Goal: Task Accomplishment & Management: Manage account settings

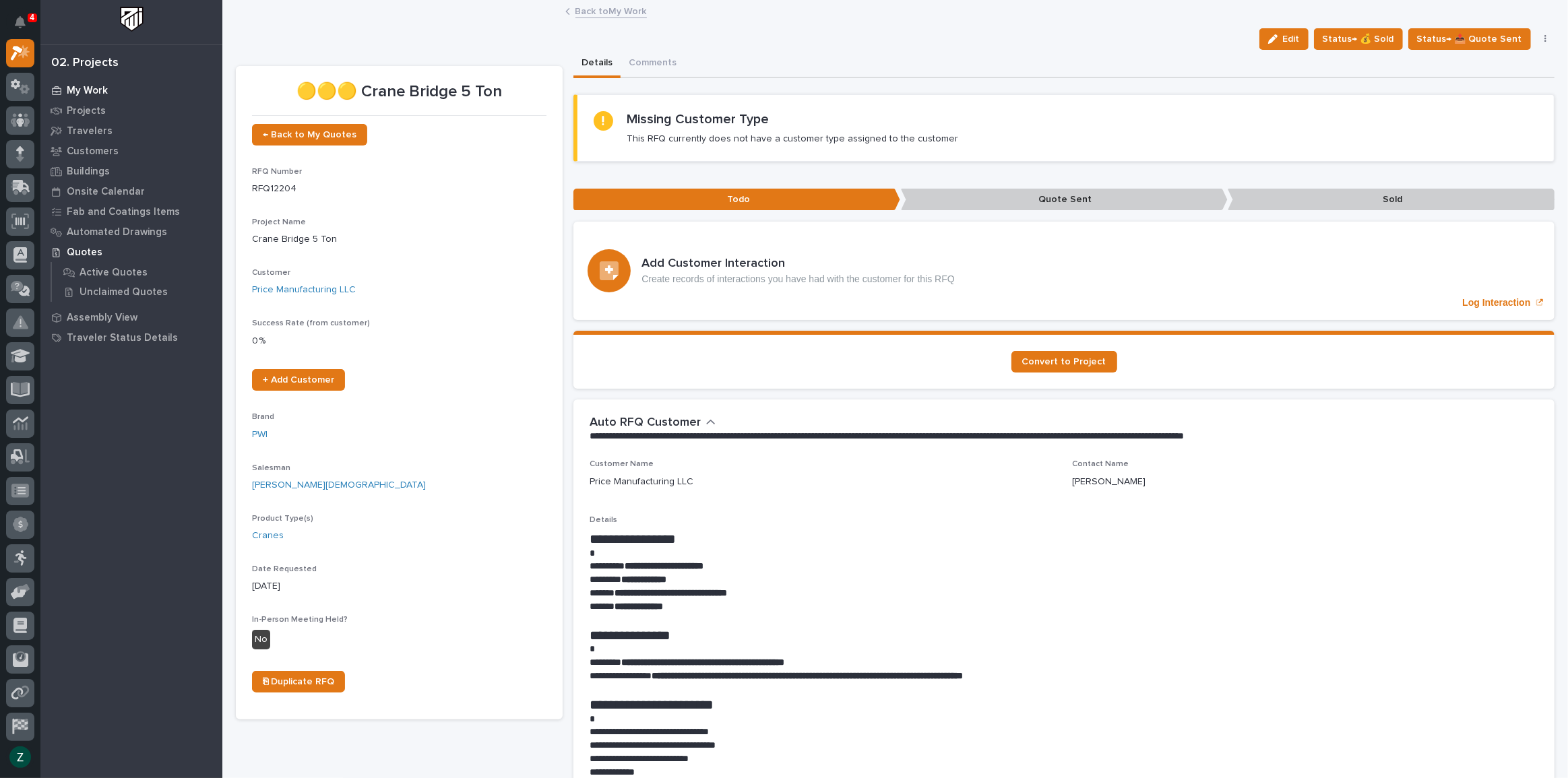
click at [106, 86] on p "My Work" at bounding box center [87, 91] width 41 height 12
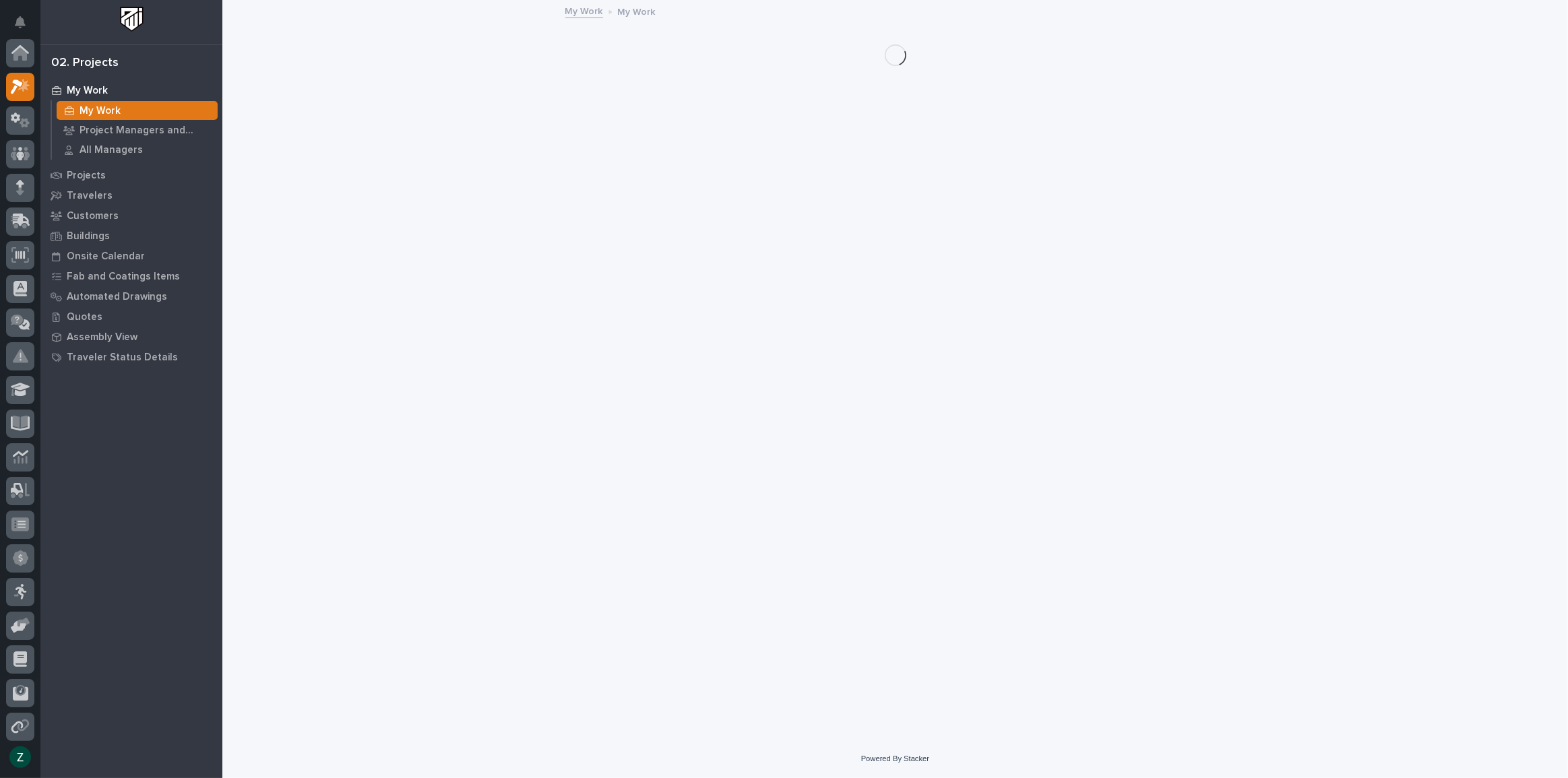
scroll to position [34, 0]
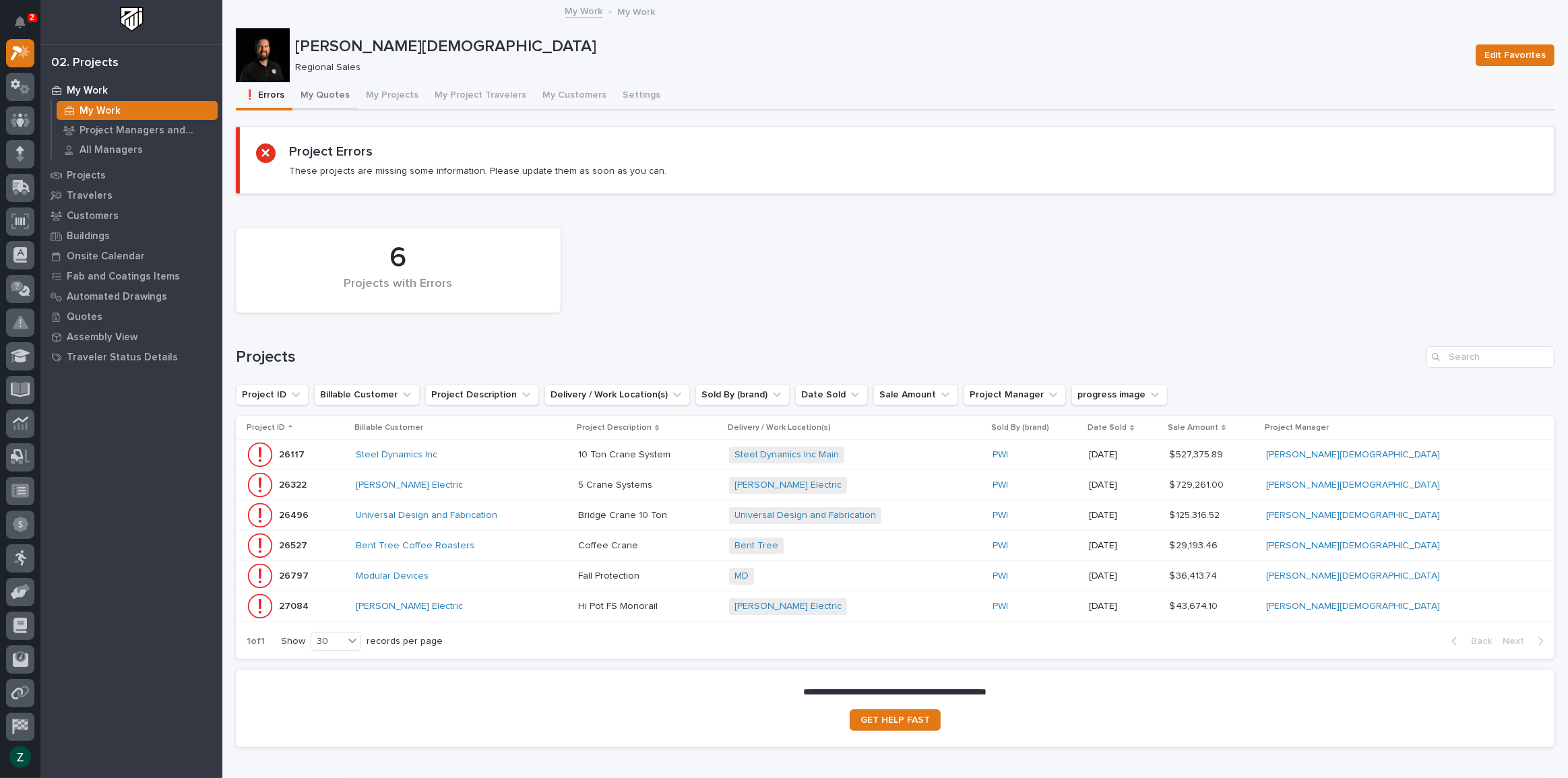
click at [323, 93] on button "My Quotes" at bounding box center [325, 96] width 65 height 28
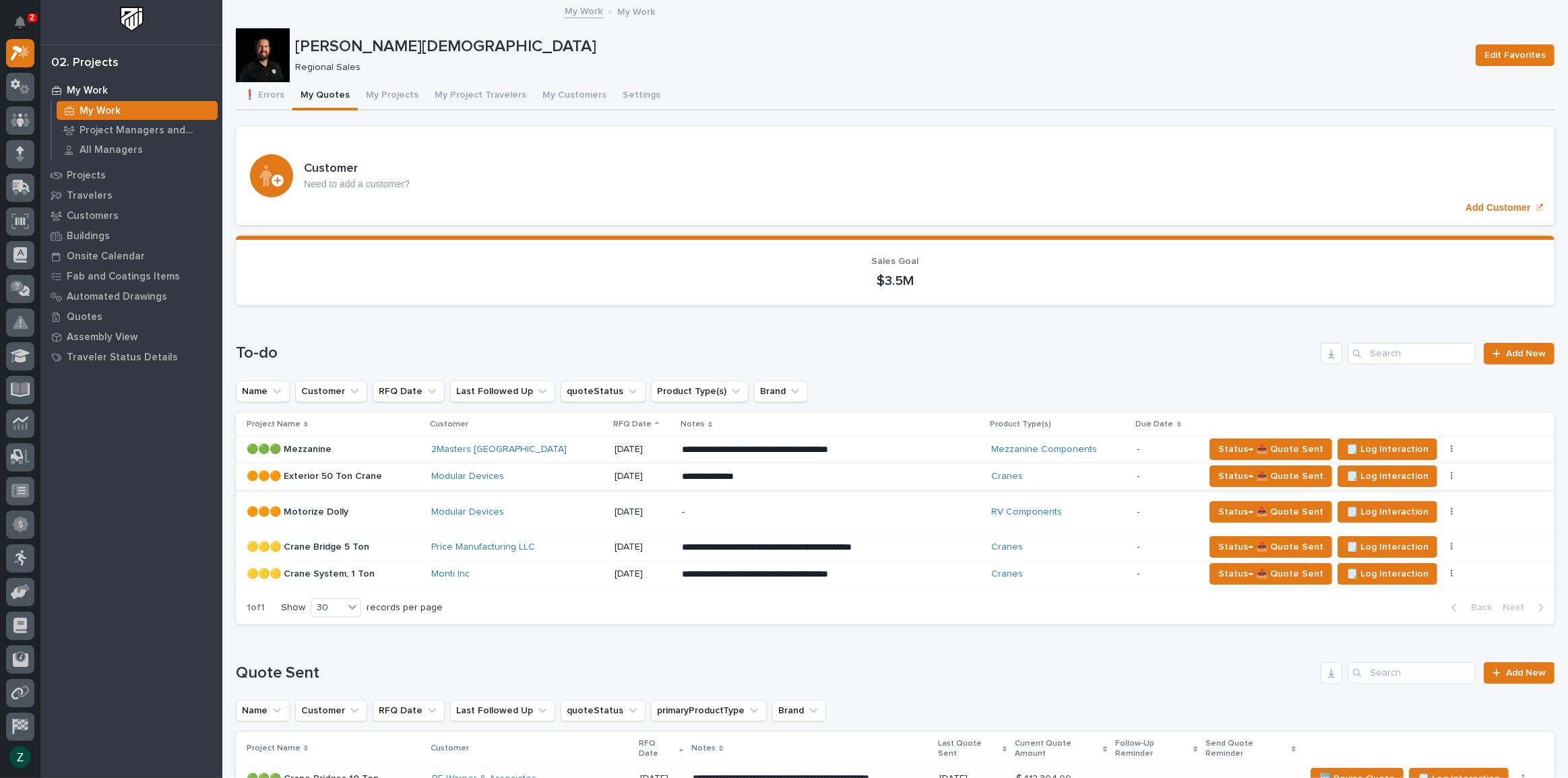
click at [1442, 472] on button "button" at bounding box center [1452, 476] width 19 height 9
click at [1374, 526] on button "🚩 Edit Flags" at bounding box center [1373, 526] width 122 height 22
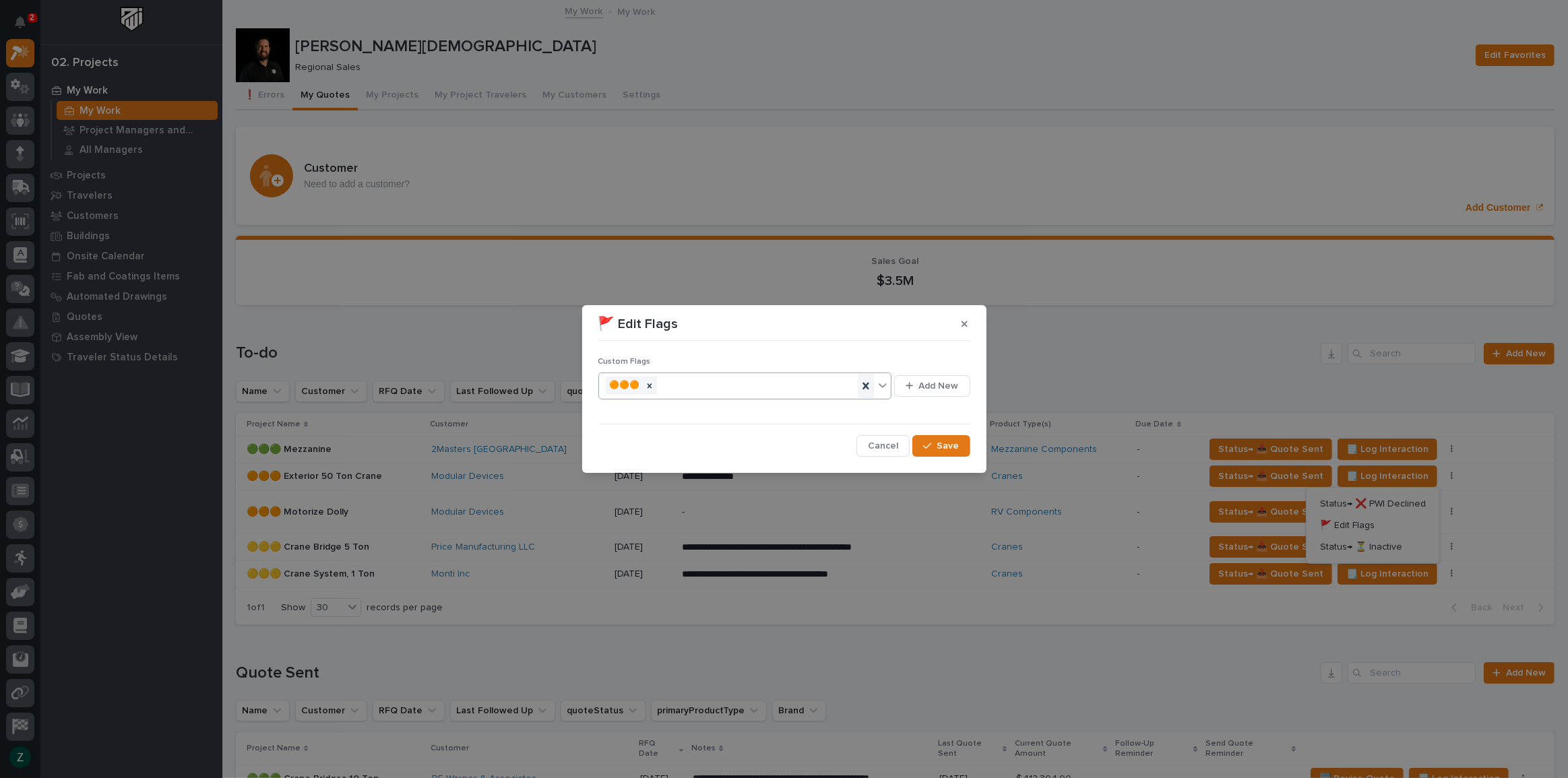
click at [863, 383] on icon at bounding box center [865, 385] width 6 height 6
click at [882, 380] on icon at bounding box center [882, 385] width 14 height 14
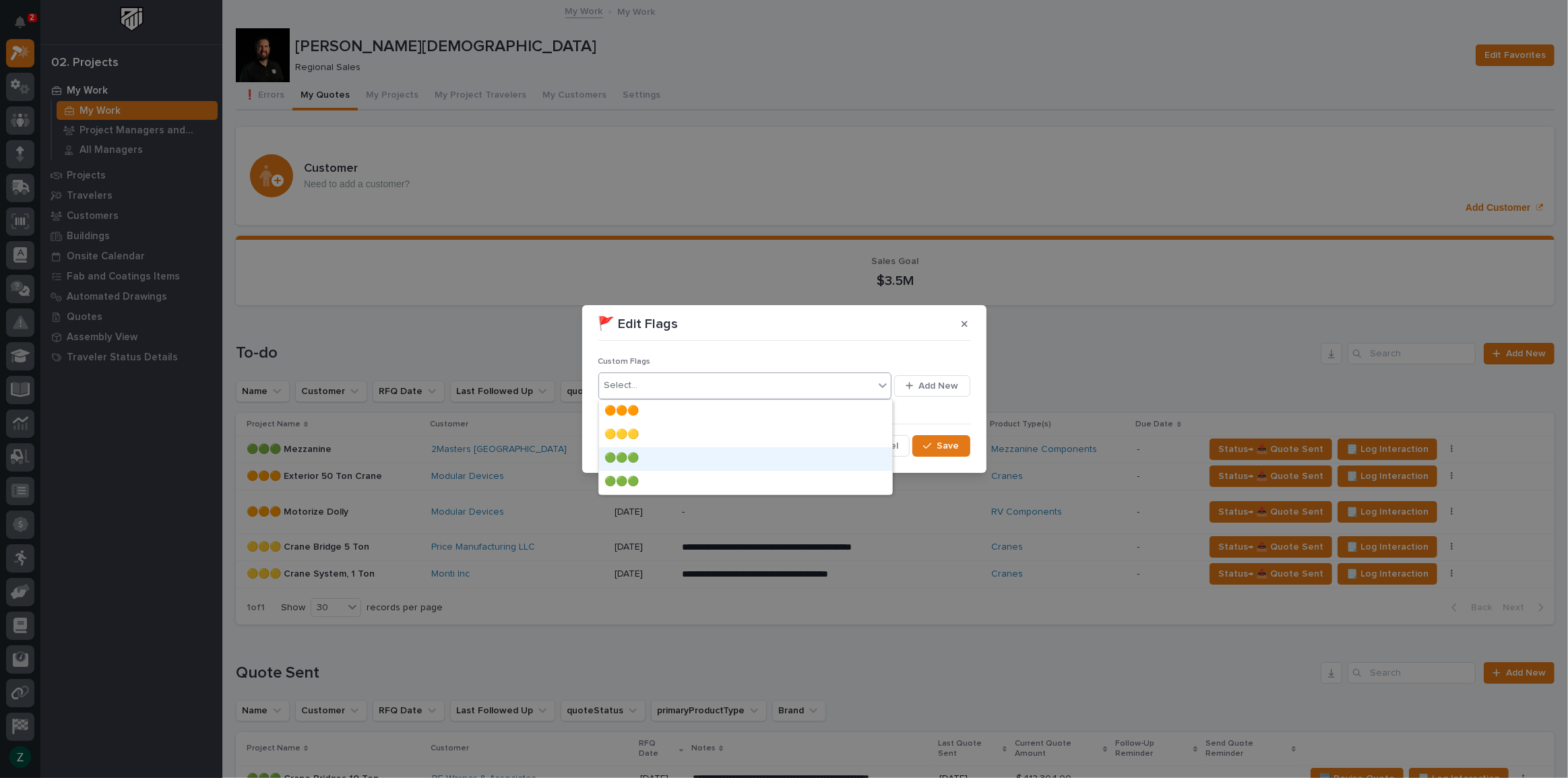
drag, startPoint x: 728, startPoint y: 465, endPoint x: 801, endPoint y: 458, distance: 73.3
click at [728, 464] on div "🟢🟢🟢" at bounding box center [746, 459] width 293 height 24
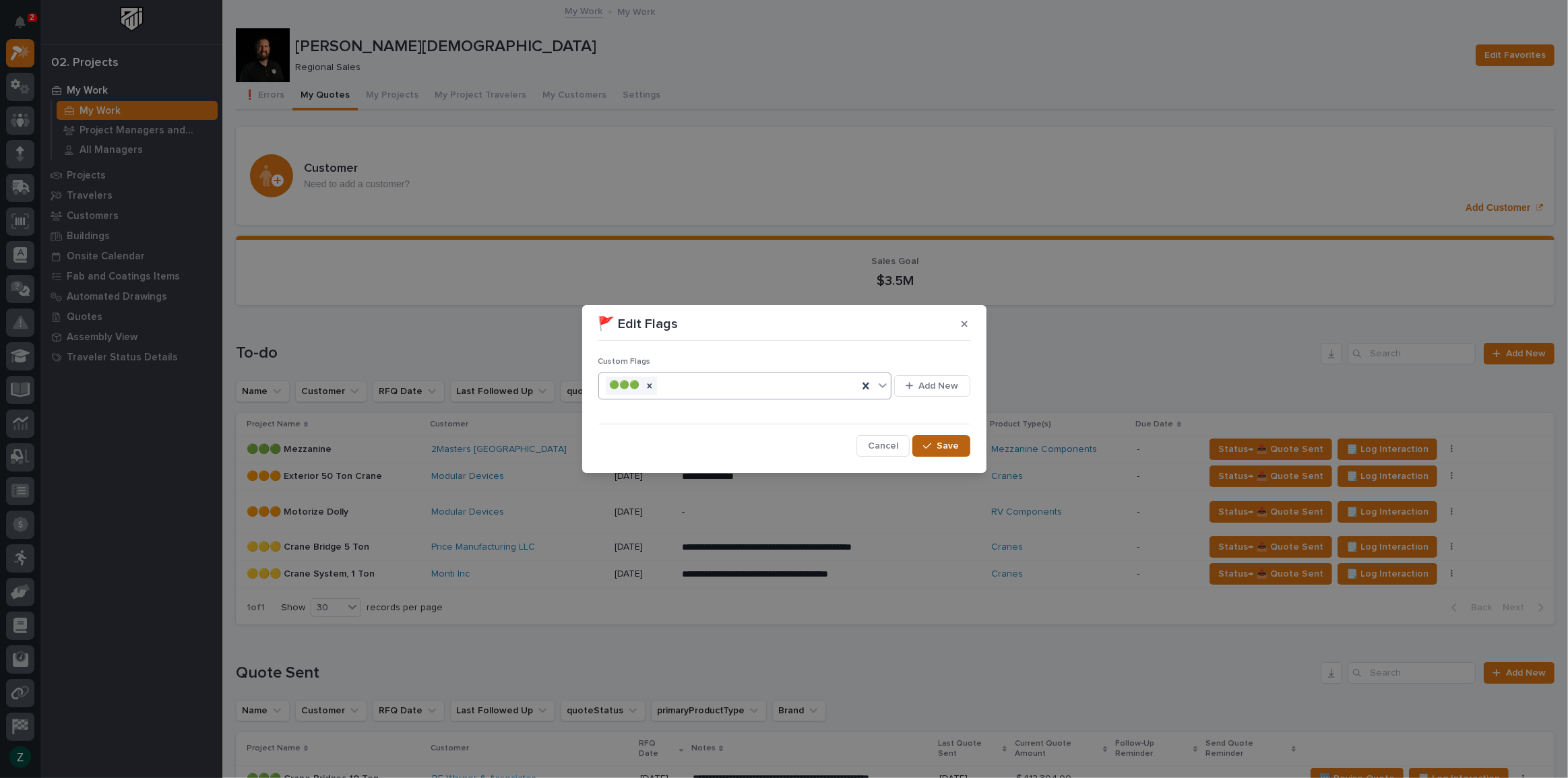
click at [945, 444] on span "Save" at bounding box center [948, 446] width 22 height 12
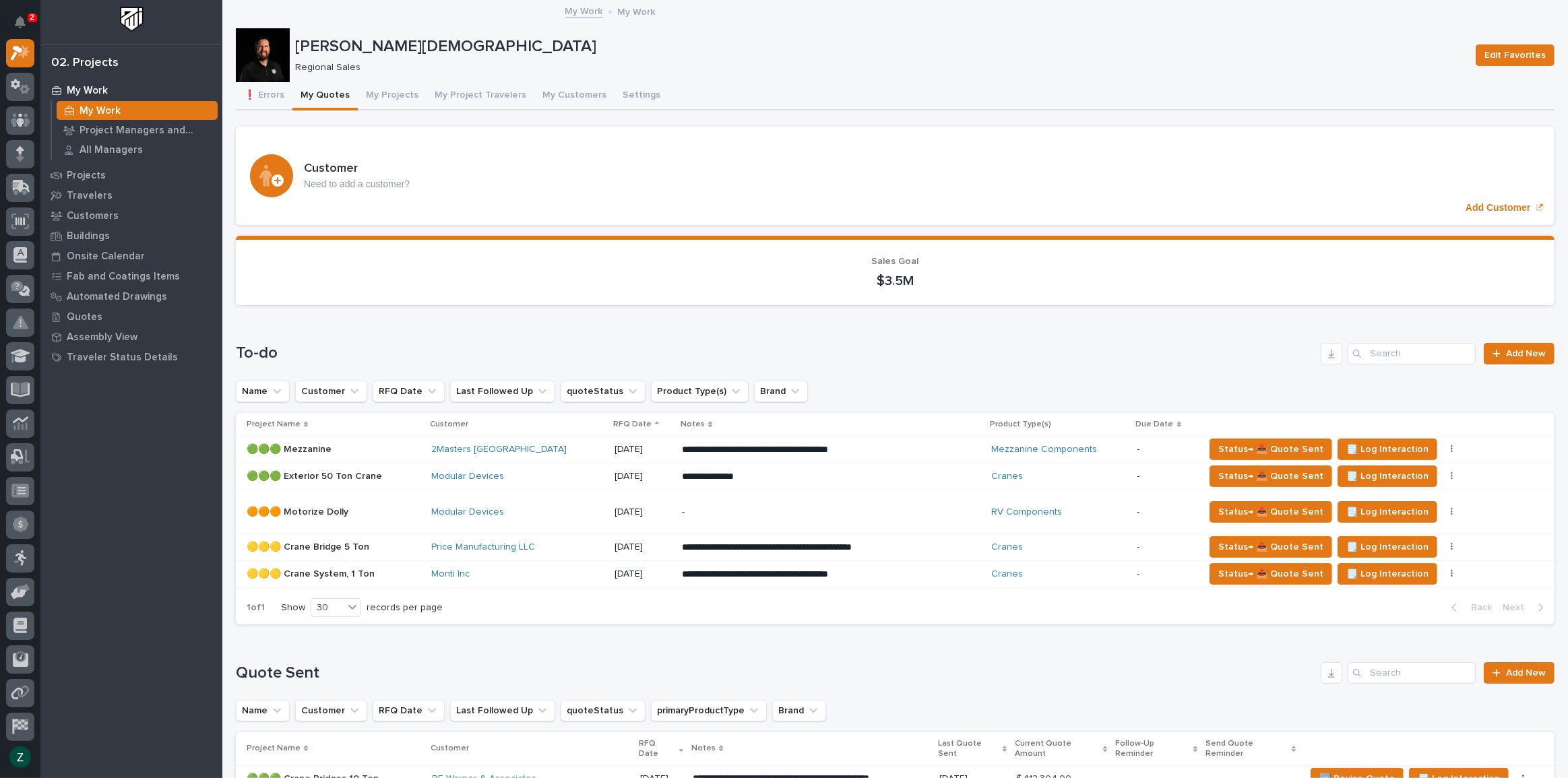
click at [900, 475] on p "**********" at bounding box center [799, 477] width 236 height 14
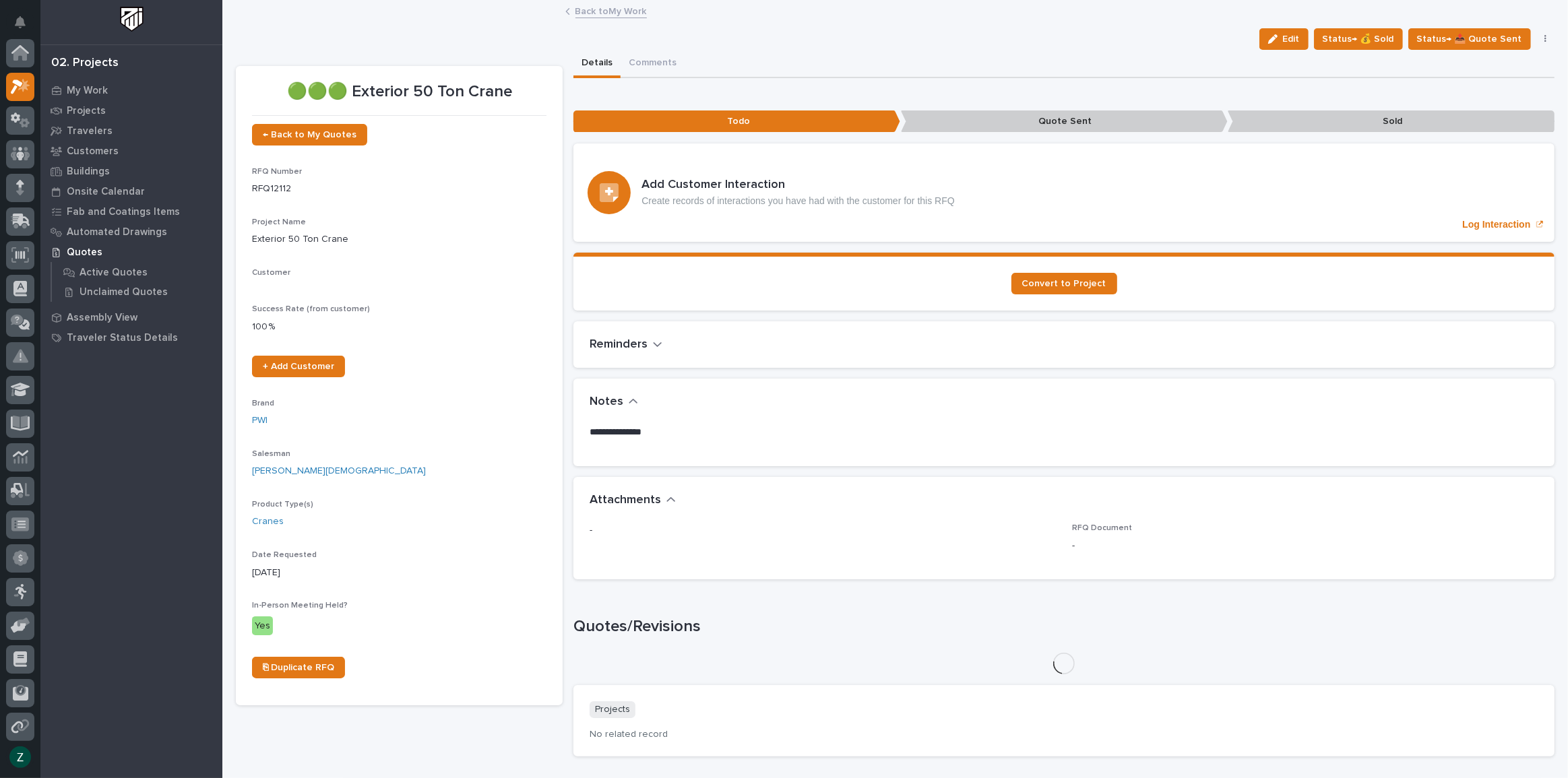
scroll to position [34, 0]
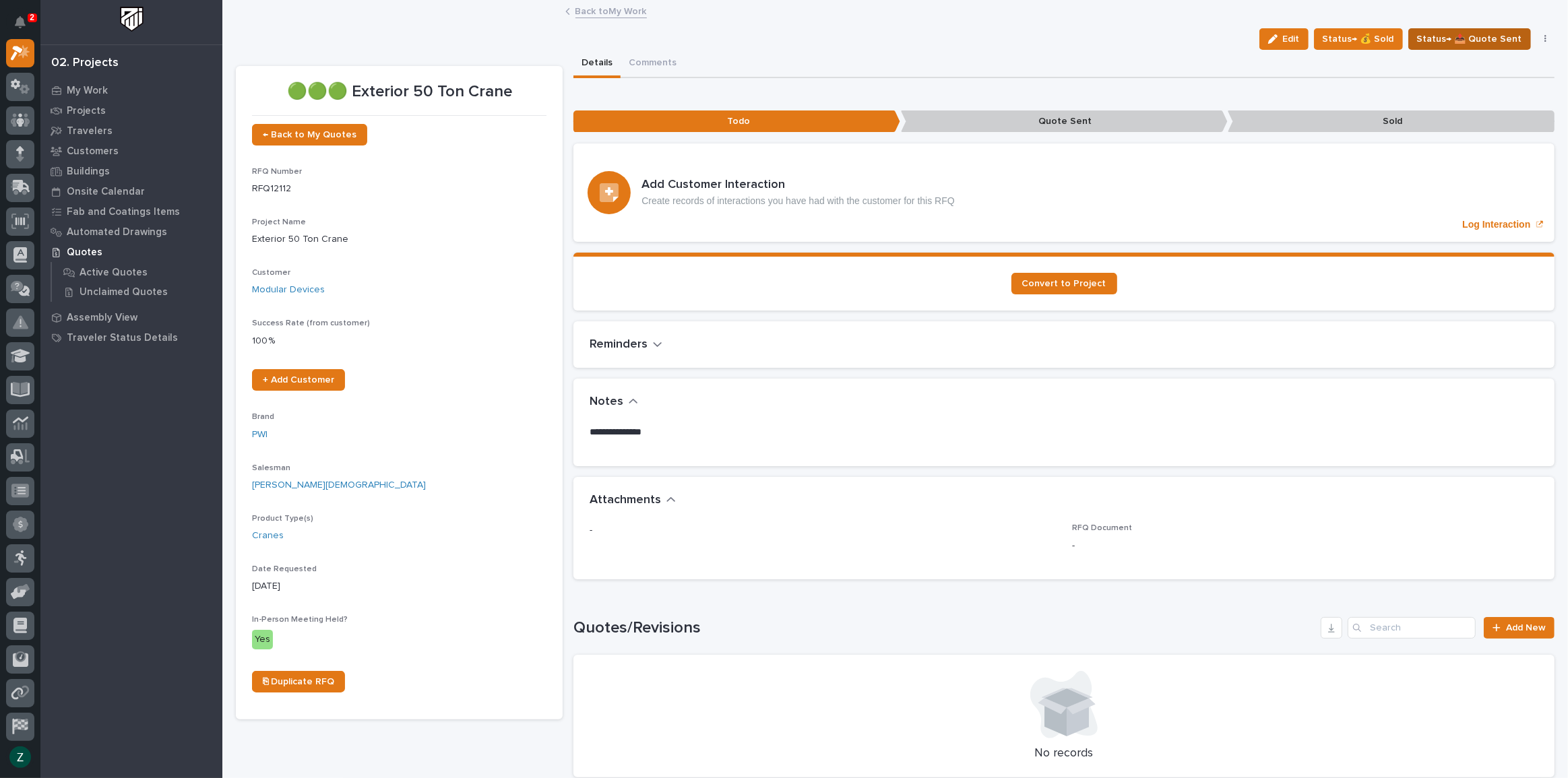
click at [1456, 42] on span "Status→ 📤 Quote Sent" at bounding box center [1470, 39] width 105 height 16
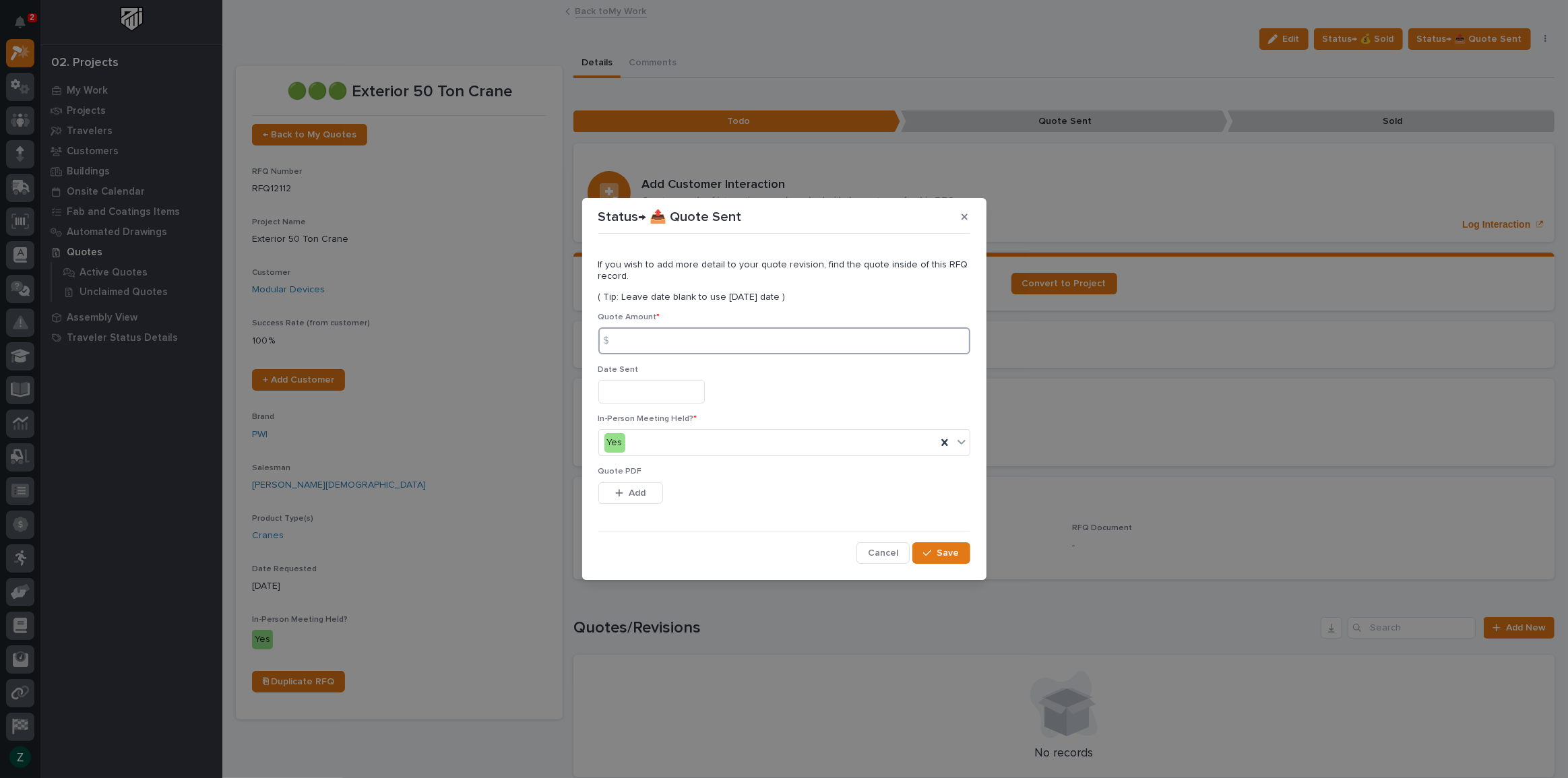
click at [731, 344] on input at bounding box center [784, 340] width 372 height 27
click at [818, 418] on p "In-Person Meeting Held? *" at bounding box center [784, 418] width 372 height 9
click at [757, 346] on input at bounding box center [784, 340] width 372 height 27
type input "377273"
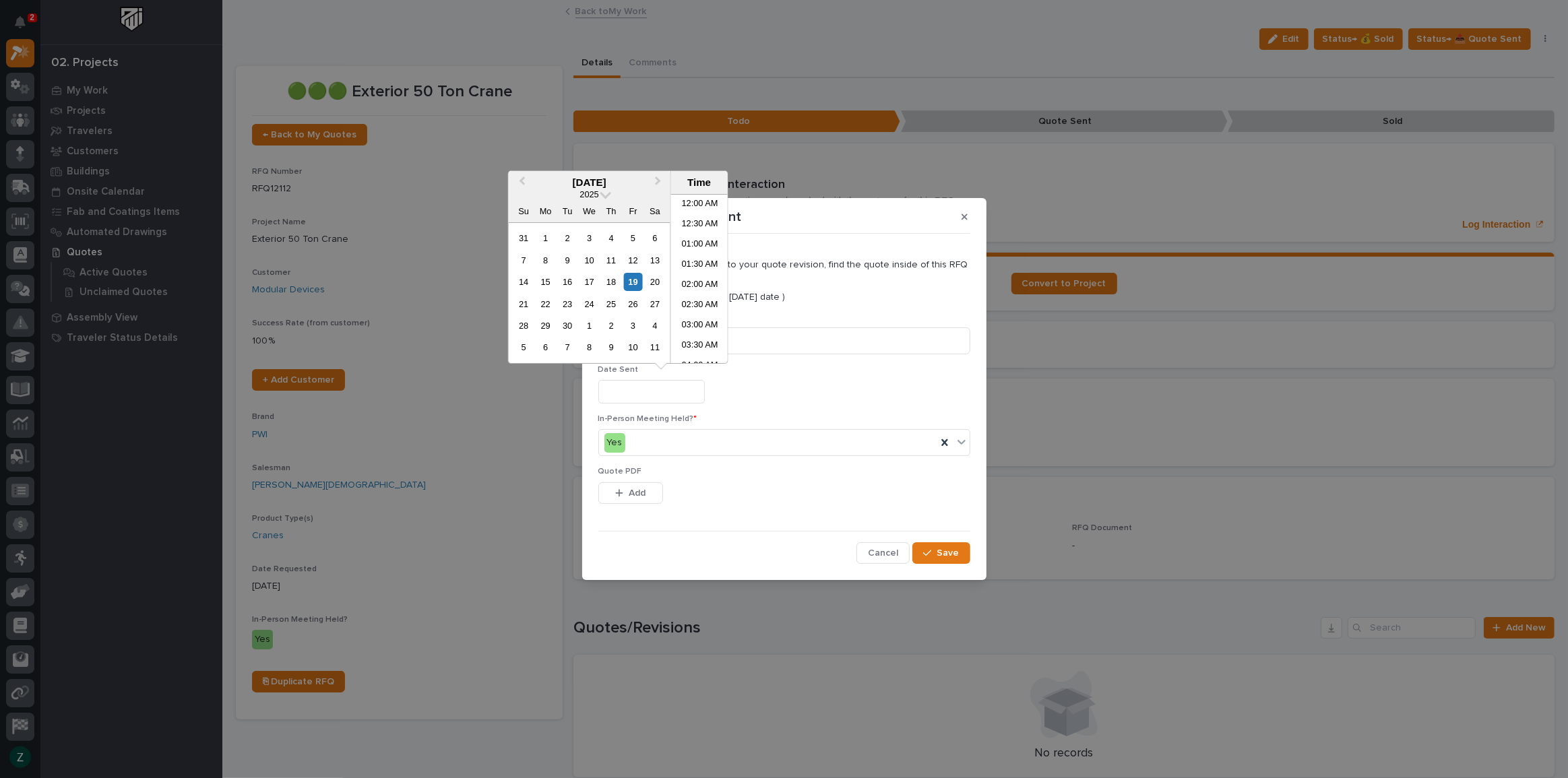
click at [638, 399] on input "text" at bounding box center [651, 392] width 106 height 24
click at [633, 282] on div "19" at bounding box center [633, 282] width 18 height 18
type input "**********"
click at [643, 493] on span "Add" at bounding box center [636, 493] width 17 height 12
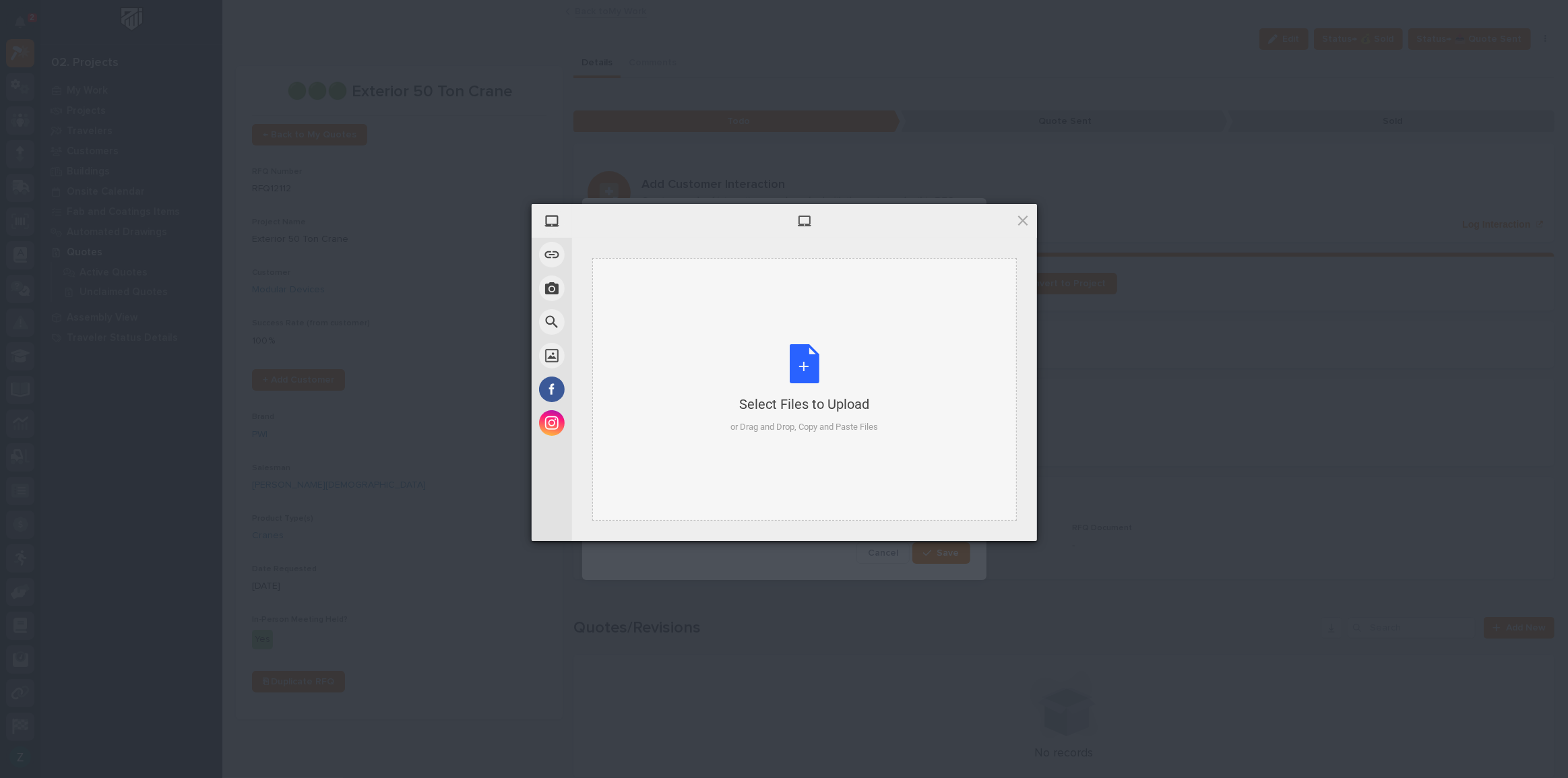
click at [772, 384] on div "Select Files to Upload or Drag and Drop, Copy and Paste Files" at bounding box center [804, 389] width 147 height 90
click at [1016, 519] on span "Upload 1" at bounding box center [996, 523] width 68 height 26
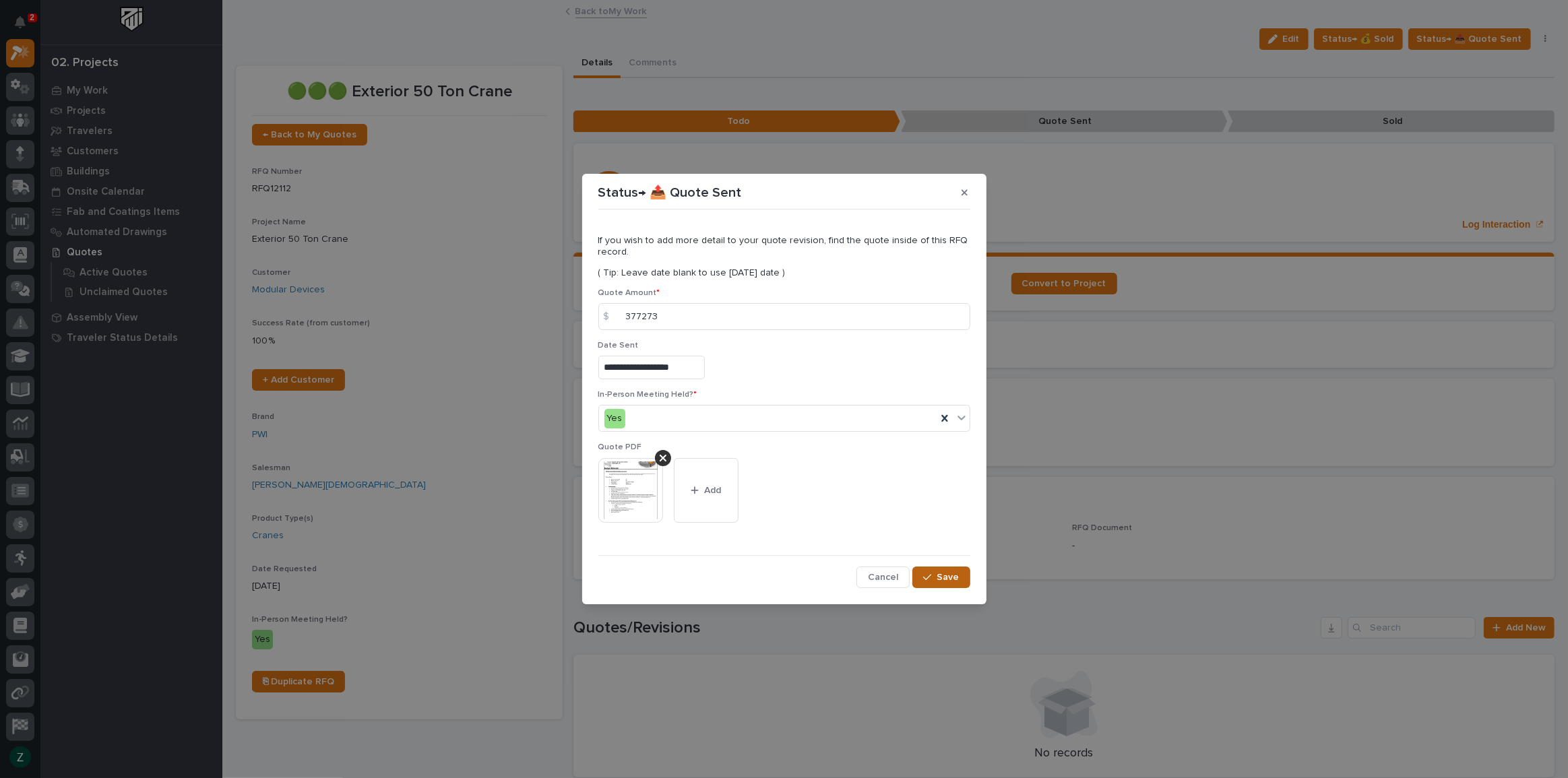
click at [947, 572] on span "Save" at bounding box center [948, 577] width 22 height 12
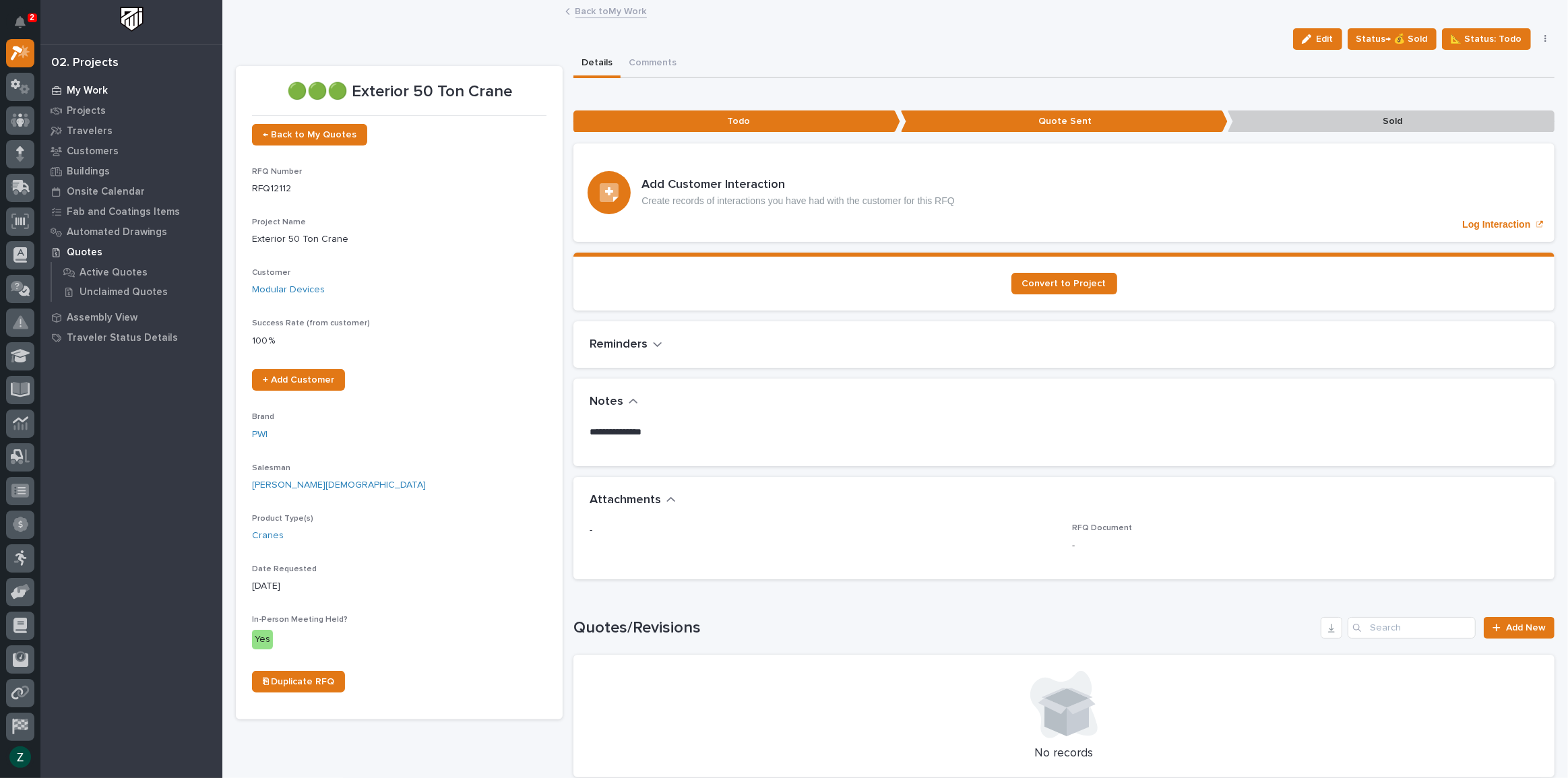
click at [71, 89] on p "My Work" at bounding box center [87, 91] width 41 height 12
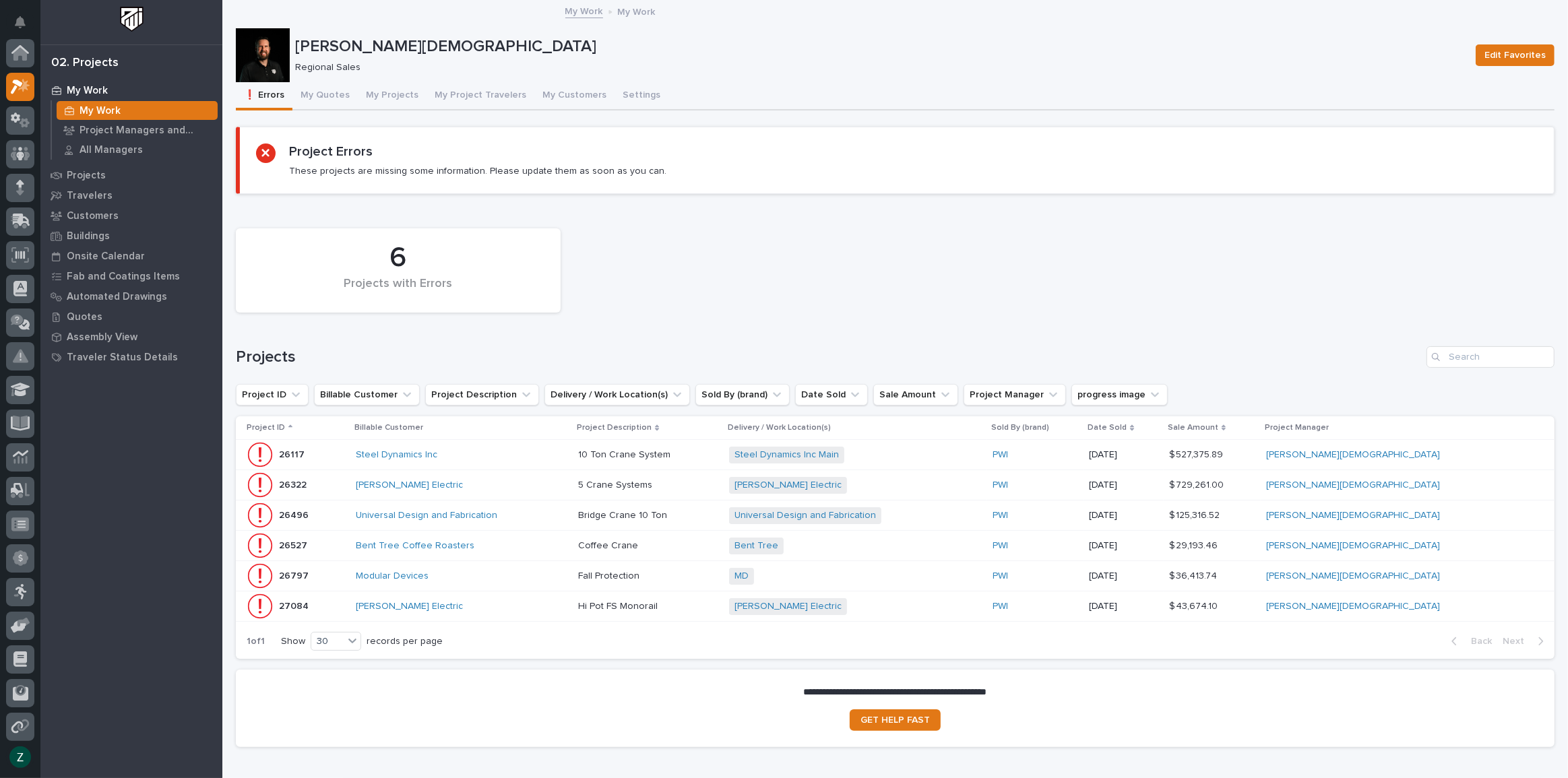
scroll to position [34, 0]
click at [323, 97] on button "My Quotes" at bounding box center [325, 96] width 65 height 28
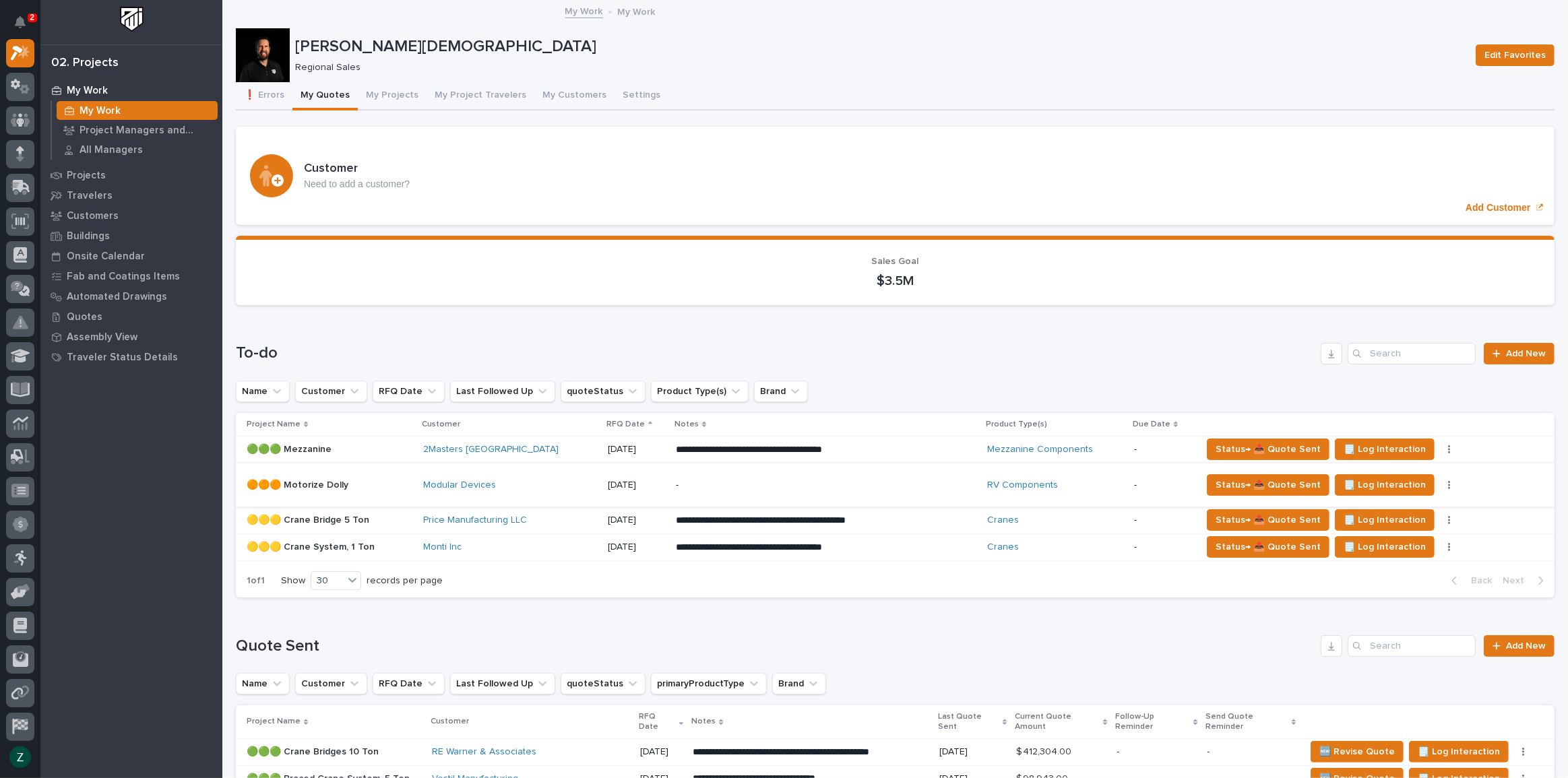
click at [1440, 480] on button "button" at bounding box center [1449, 485] width 19 height 9
click at [1388, 546] on span "Status→ ⏳ Inactive" at bounding box center [1358, 554] width 82 height 16
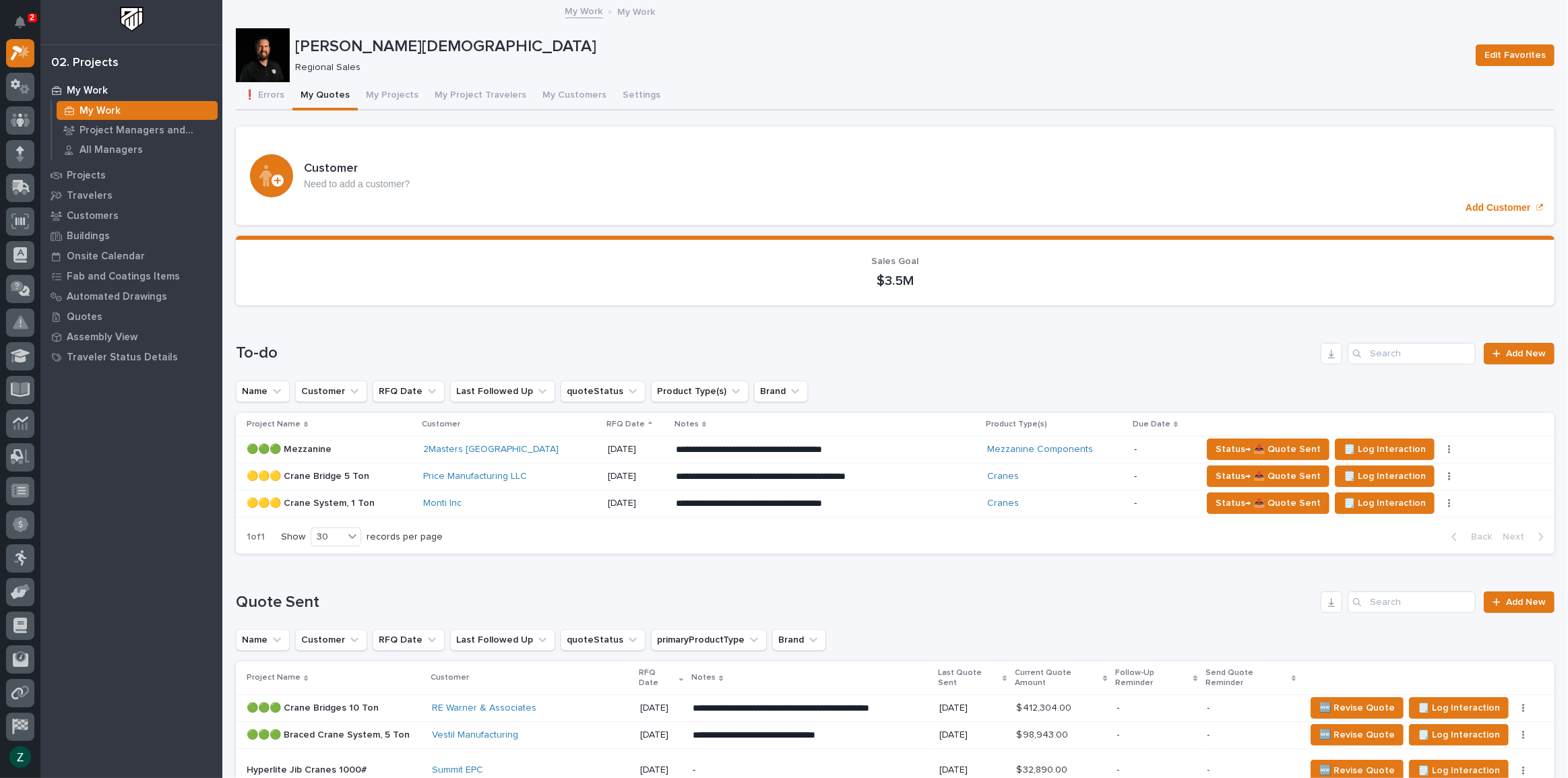
click at [896, 465] on div "**********" at bounding box center [826, 477] width 301 height 24
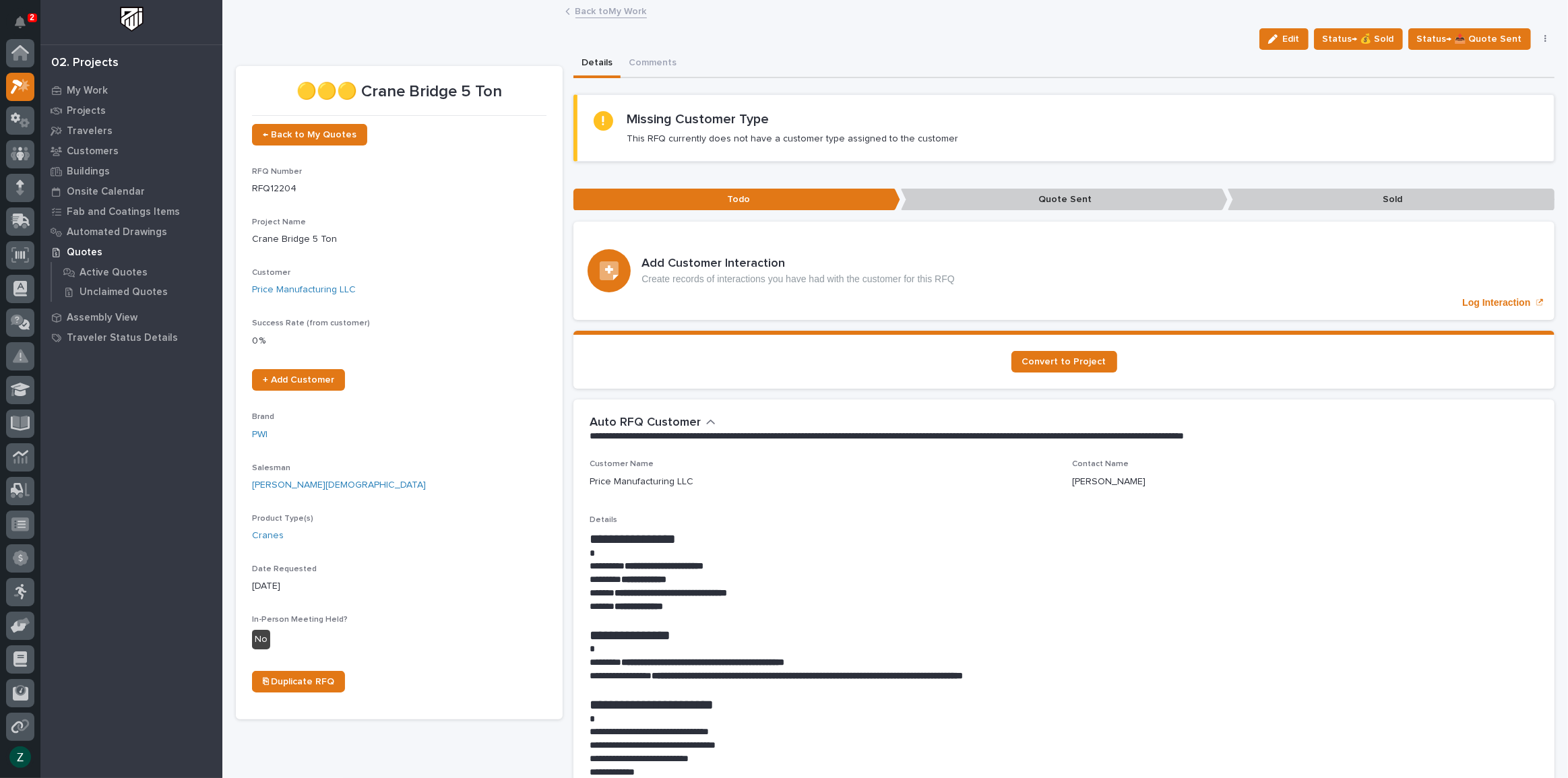
scroll to position [34, 0]
drag, startPoint x: 1278, startPoint y: 39, endPoint x: 1207, endPoint y: 105, distance: 96.9
click at [1278, 39] on icon "button" at bounding box center [1273, 39] width 9 height 9
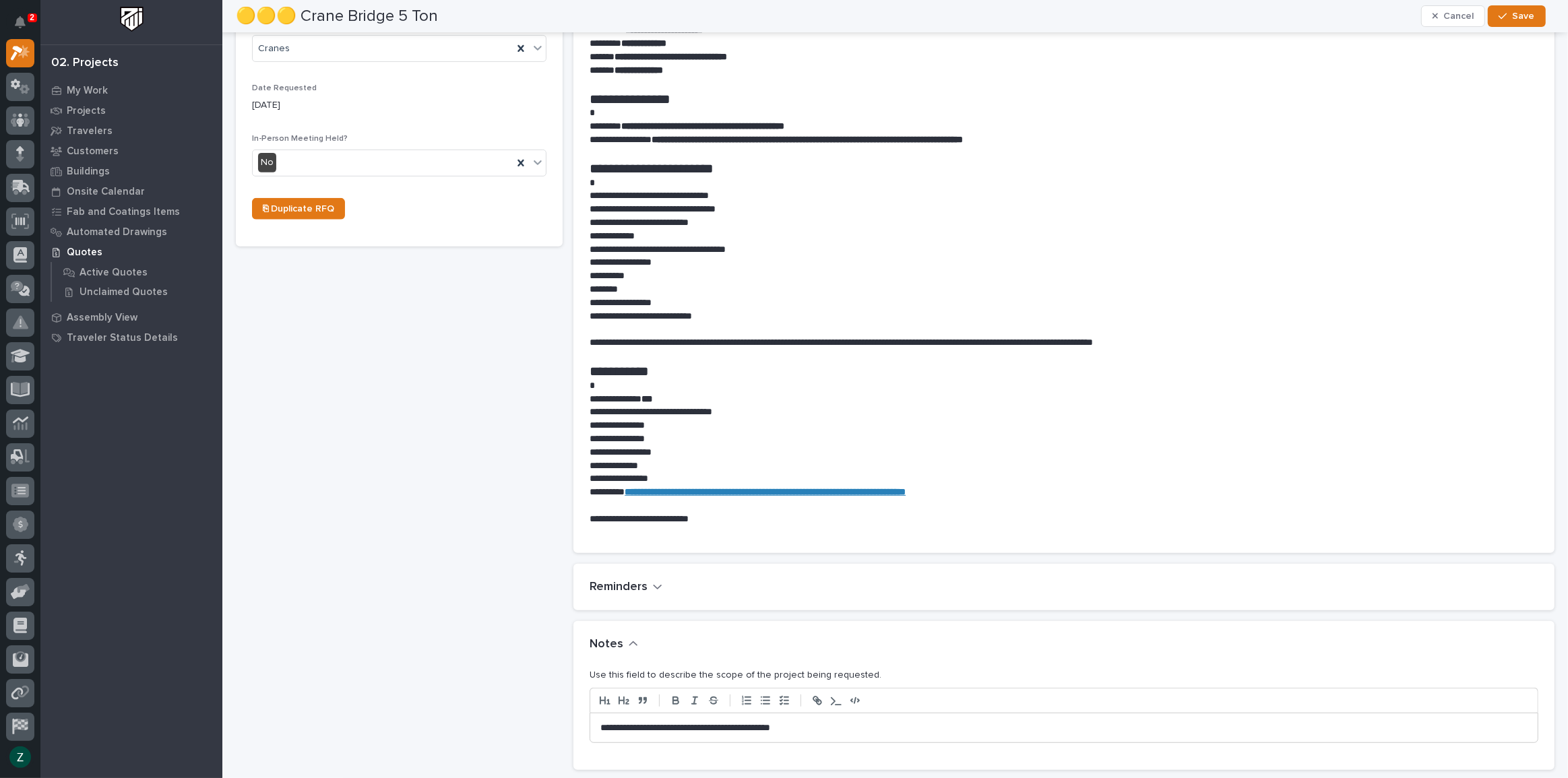
scroll to position [796, 0]
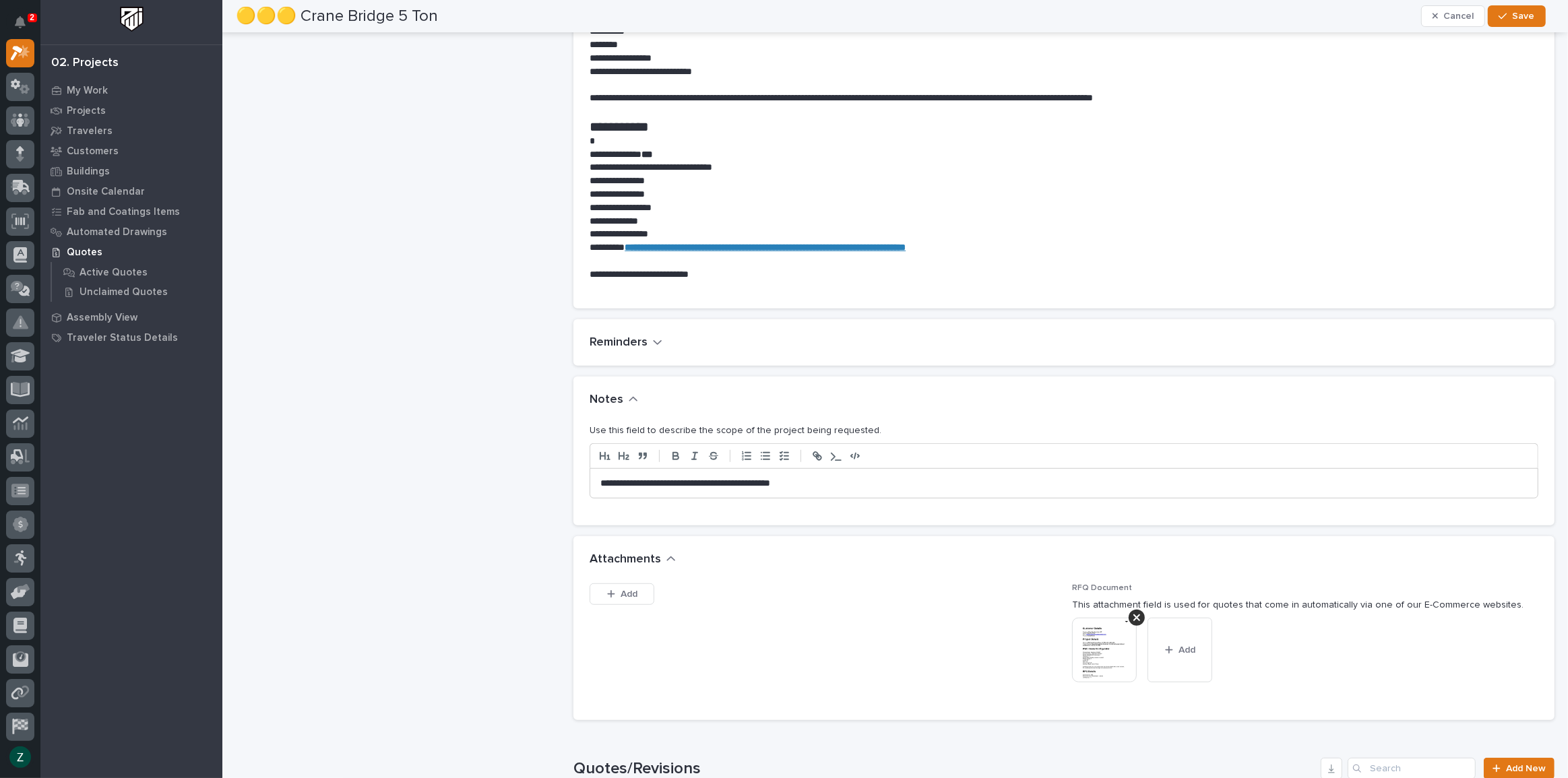
drag, startPoint x: 833, startPoint y: 468, endPoint x: 827, endPoint y: 473, distance: 7.8
click at [829, 470] on div "**********" at bounding box center [1064, 483] width 948 height 29
click at [827, 473] on div "**********" at bounding box center [1064, 483] width 948 height 29
drag, startPoint x: 827, startPoint y: 477, endPoint x: 572, endPoint y: 476, distance: 255.0
click at [573, 476] on div "**********" at bounding box center [1063, 475] width 981 height 102
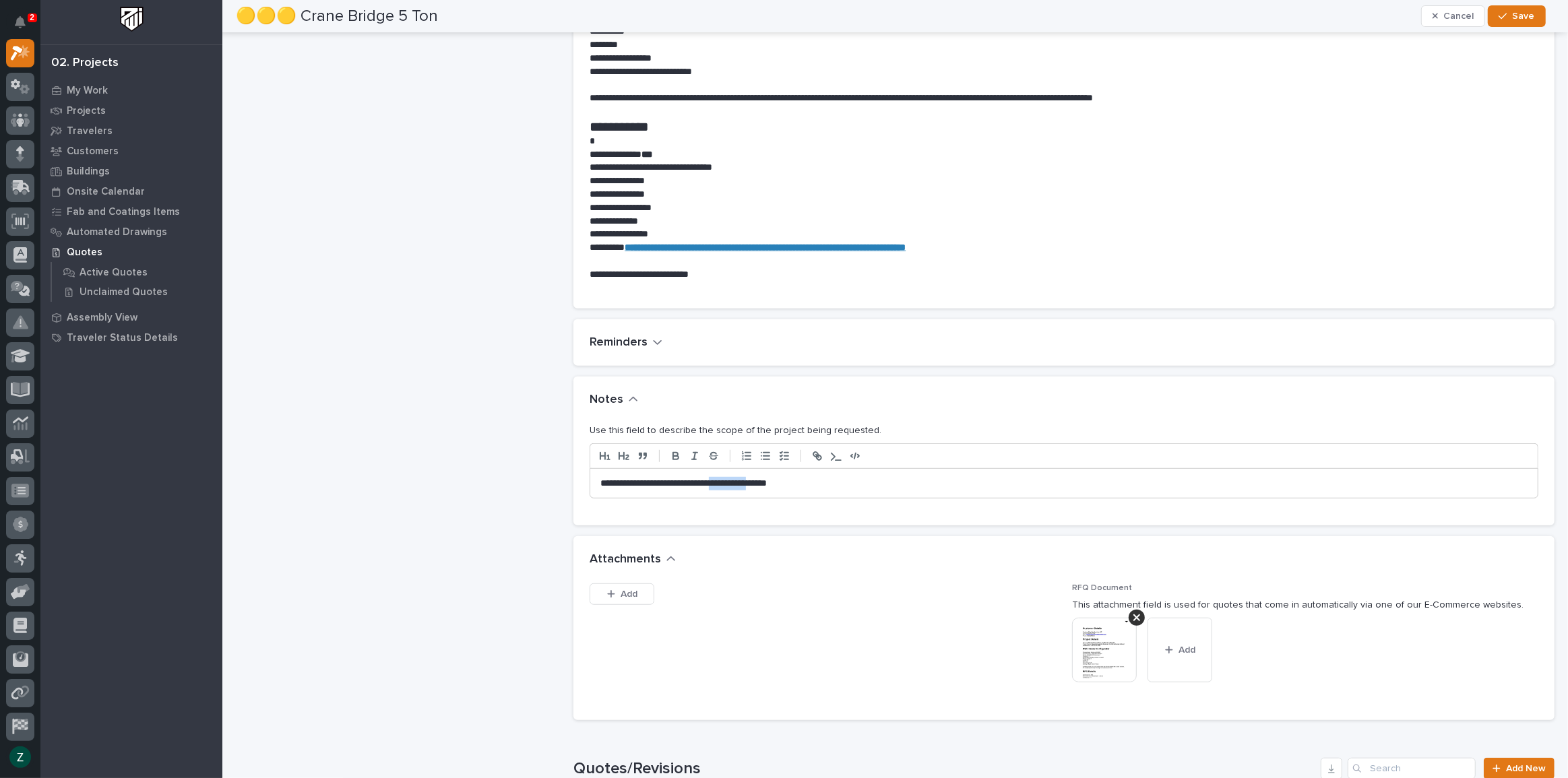
drag, startPoint x: 787, startPoint y: 480, endPoint x: 737, endPoint y: 478, distance: 50.0
click at [737, 478] on p "**********" at bounding box center [1060, 483] width 920 height 14
click at [776, 478] on p "**********" at bounding box center [1060, 483] width 920 height 14
click at [1513, 16] on span "Save" at bounding box center [1523, 16] width 22 height 12
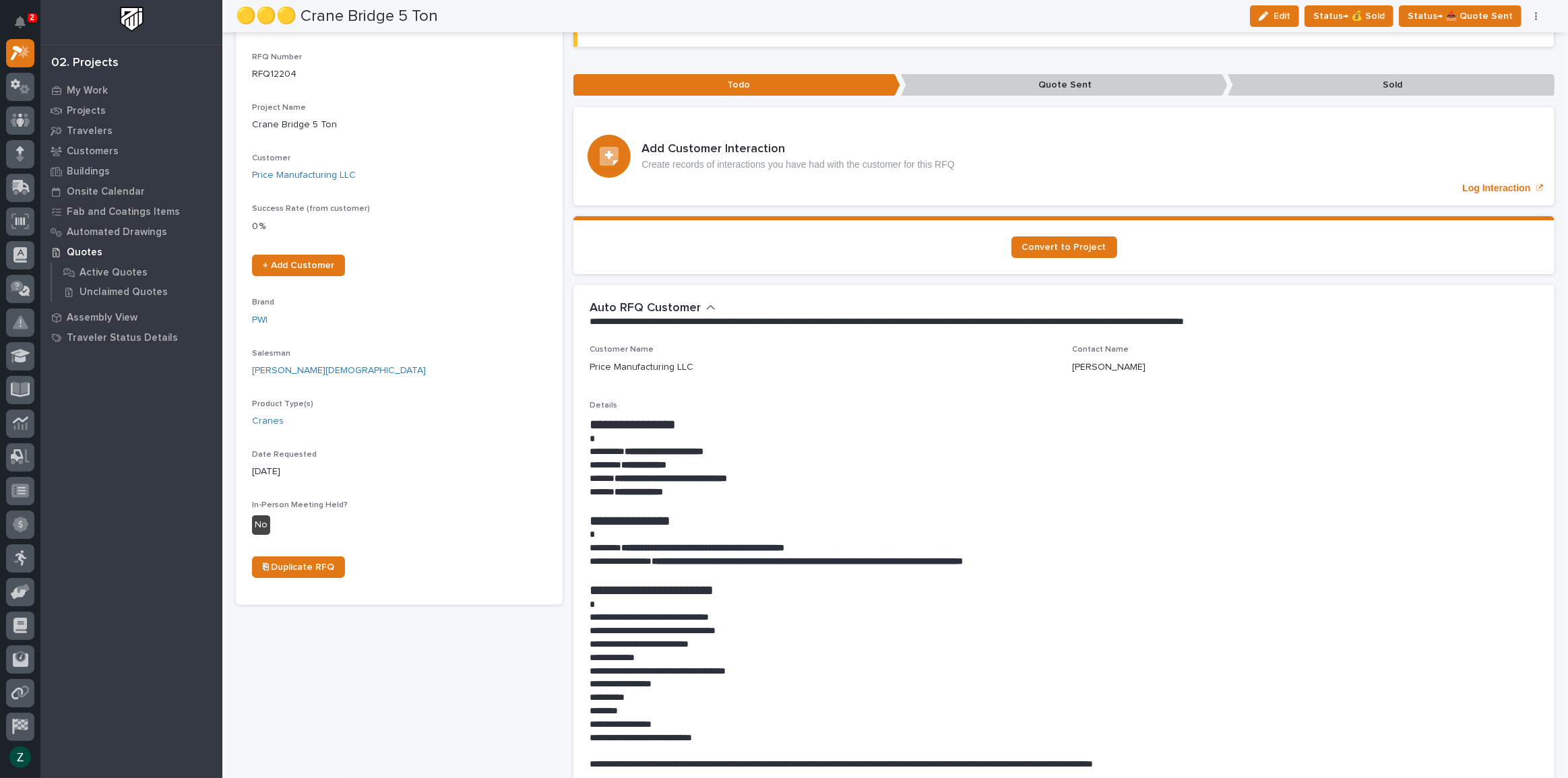
scroll to position [0, 0]
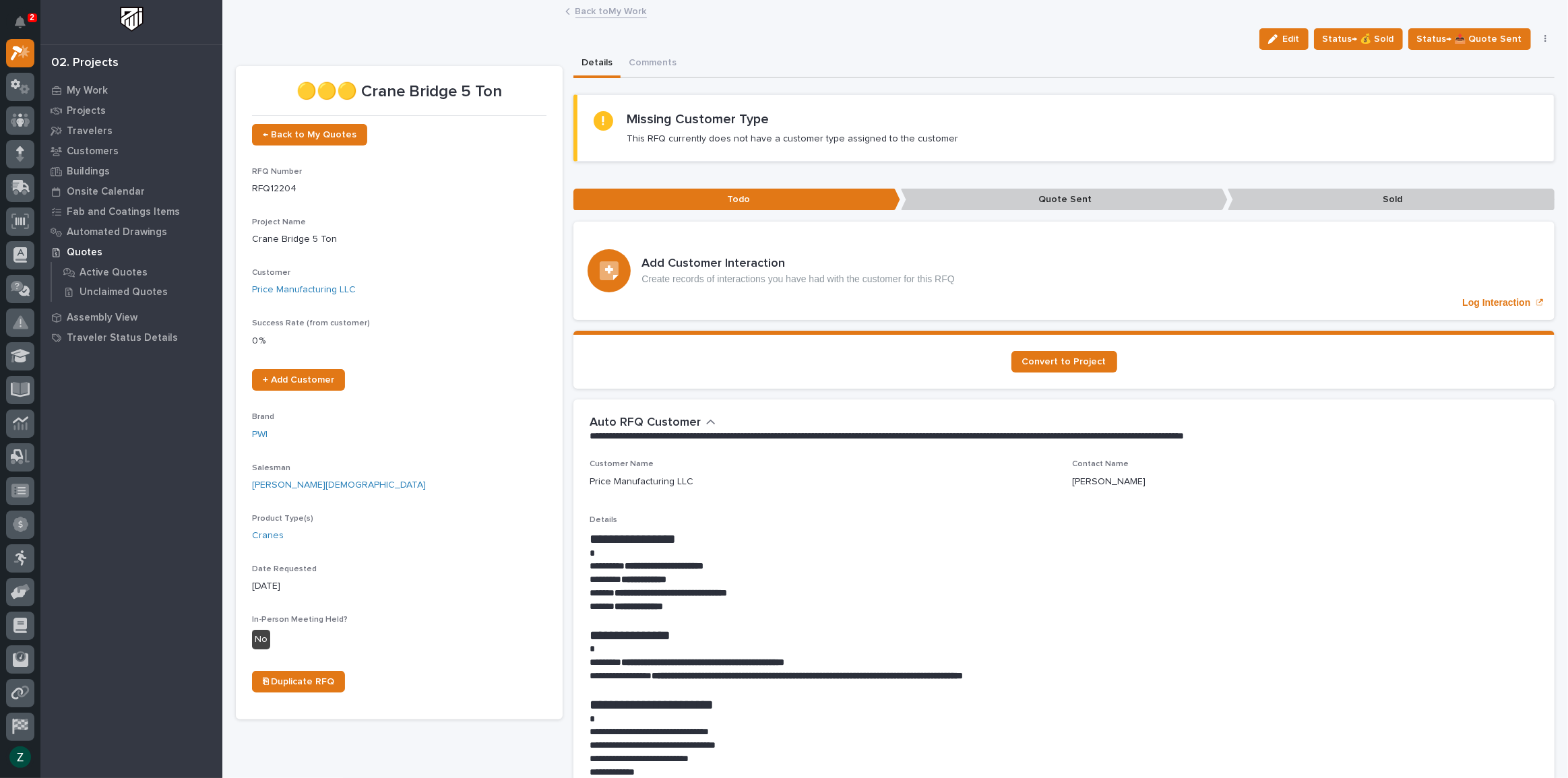
click at [615, 5] on link "Back to My Work" at bounding box center [610, 11] width 71 height 16
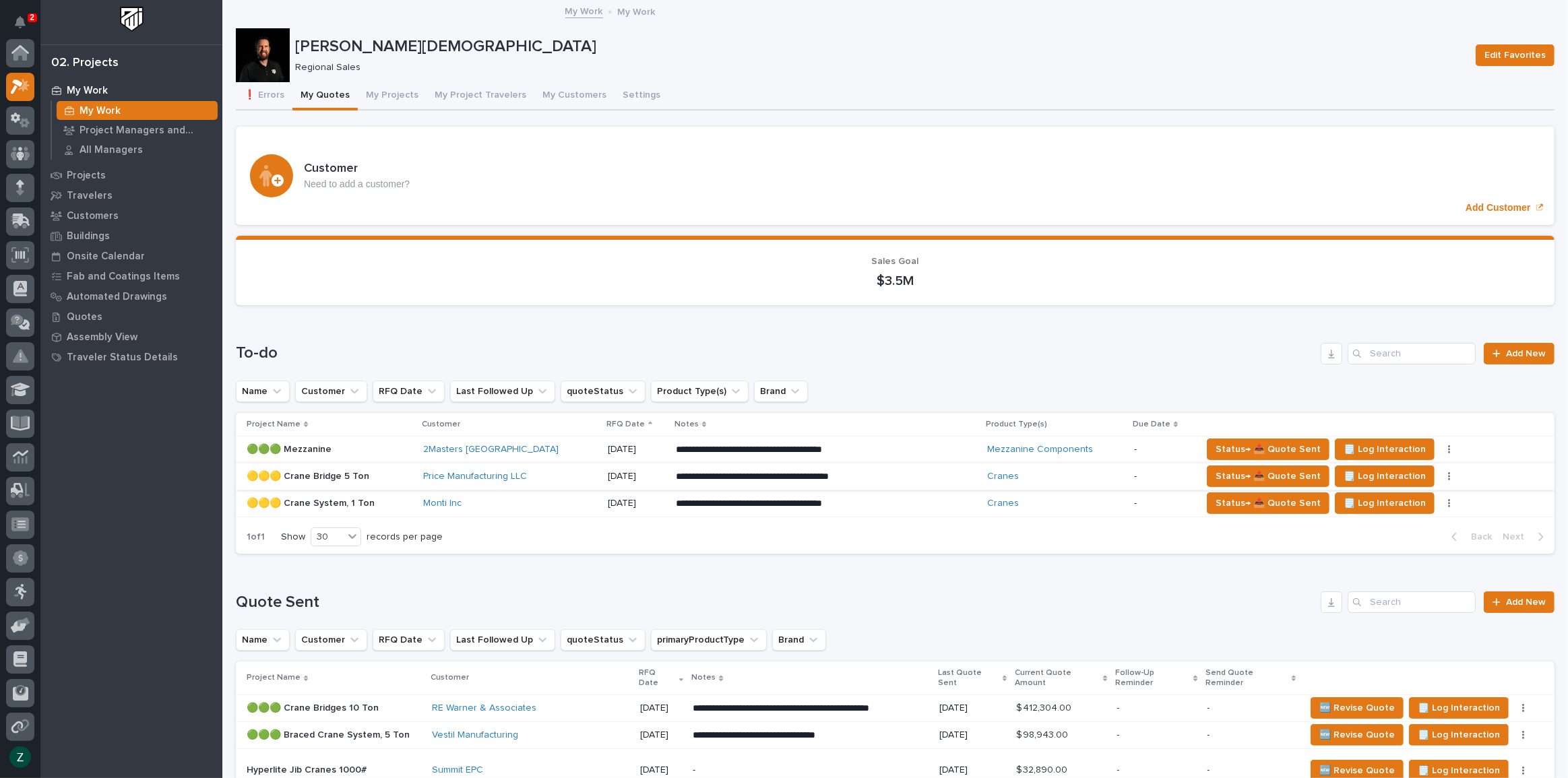
scroll to position [37, 0]
click at [1129, 481] on td "-" at bounding box center [1163, 476] width 68 height 27
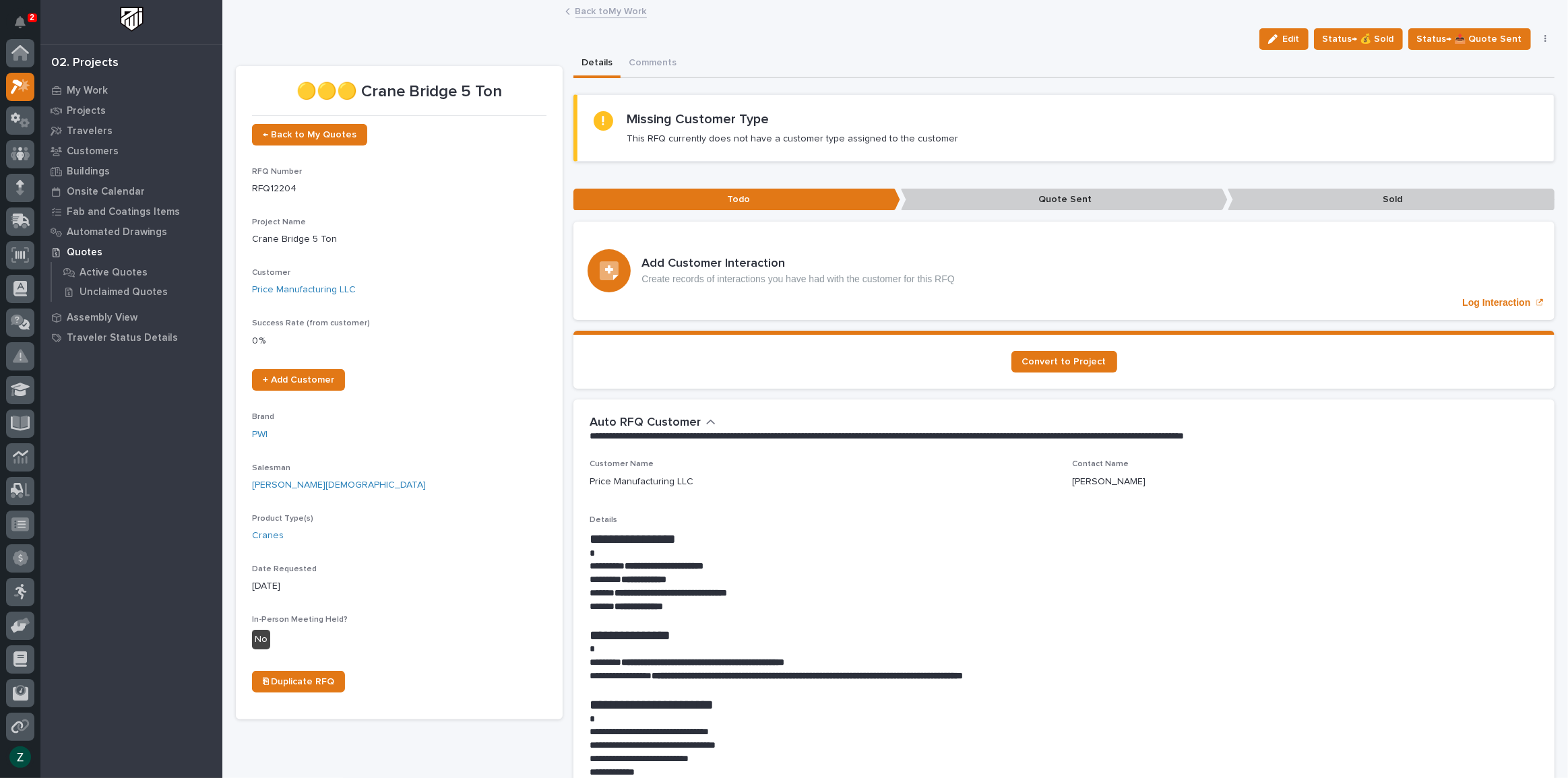
scroll to position [34, 0]
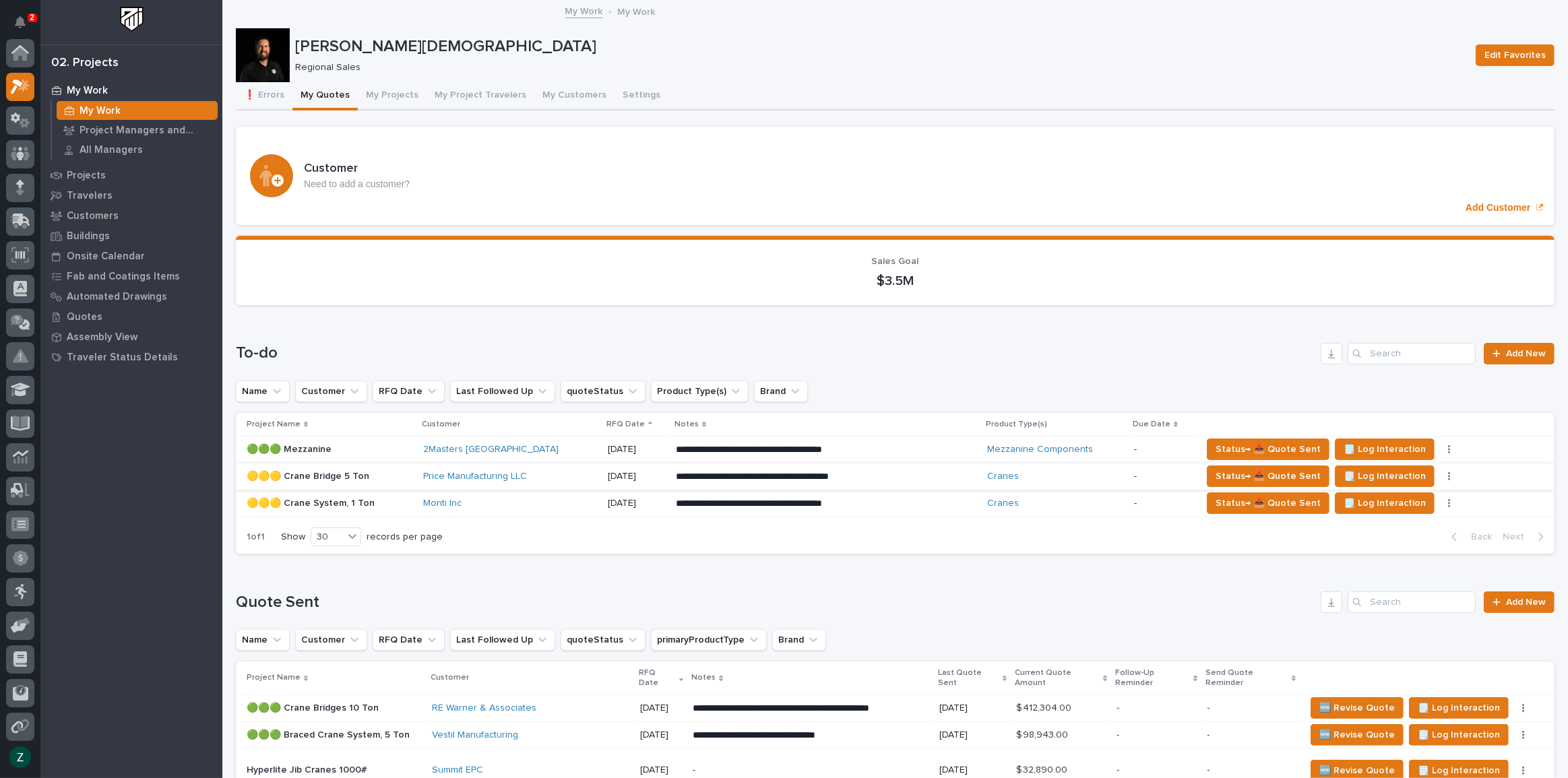
click at [1440, 475] on button "button" at bounding box center [1449, 476] width 19 height 9
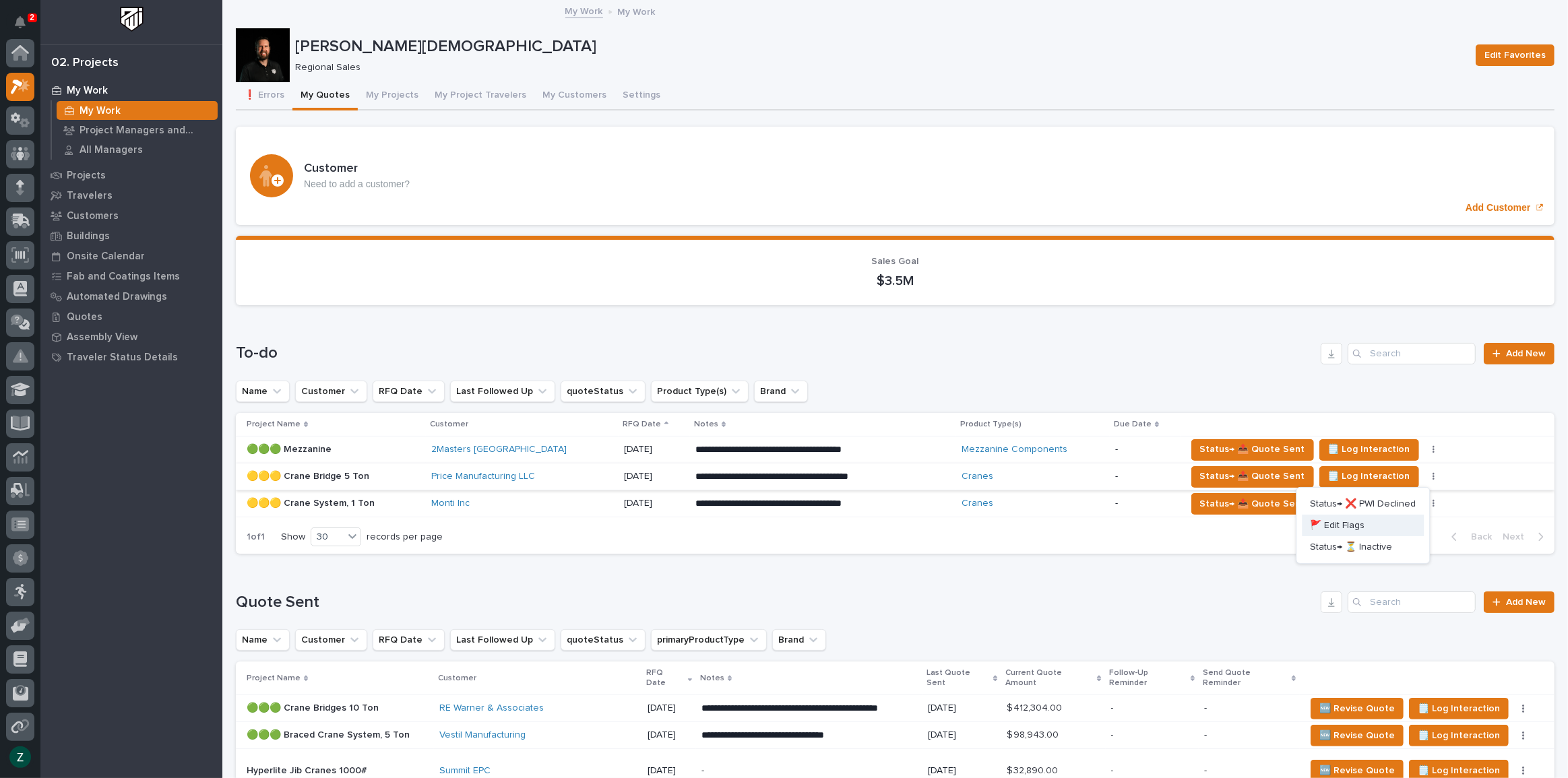
click at [1376, 519] on button "🚩 Edit Flags" at bounding box center [1362, 526] width 122 height 22
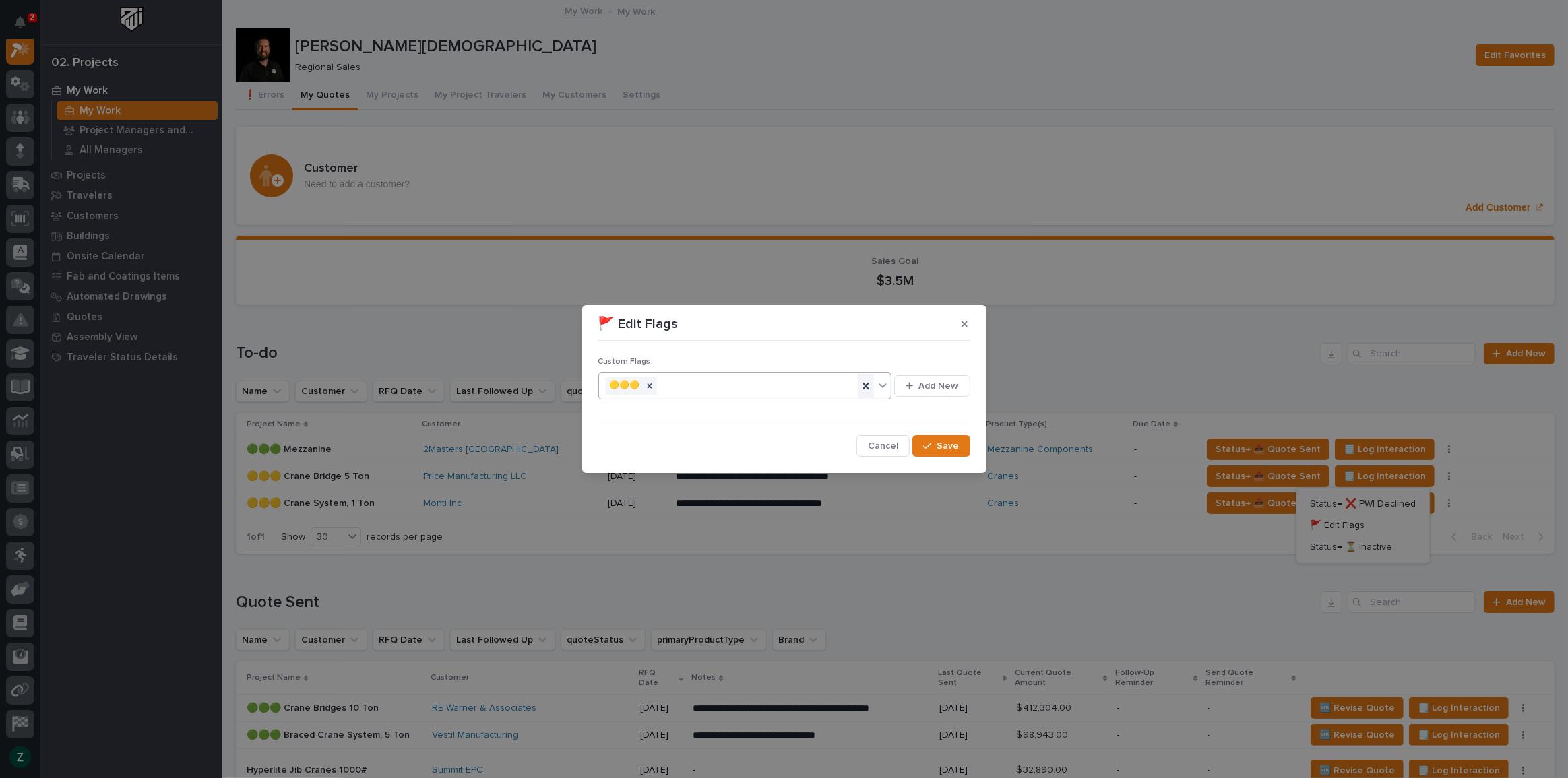
click at [871, 384] on icon at bounding box center [866, 386] width 14 height 14
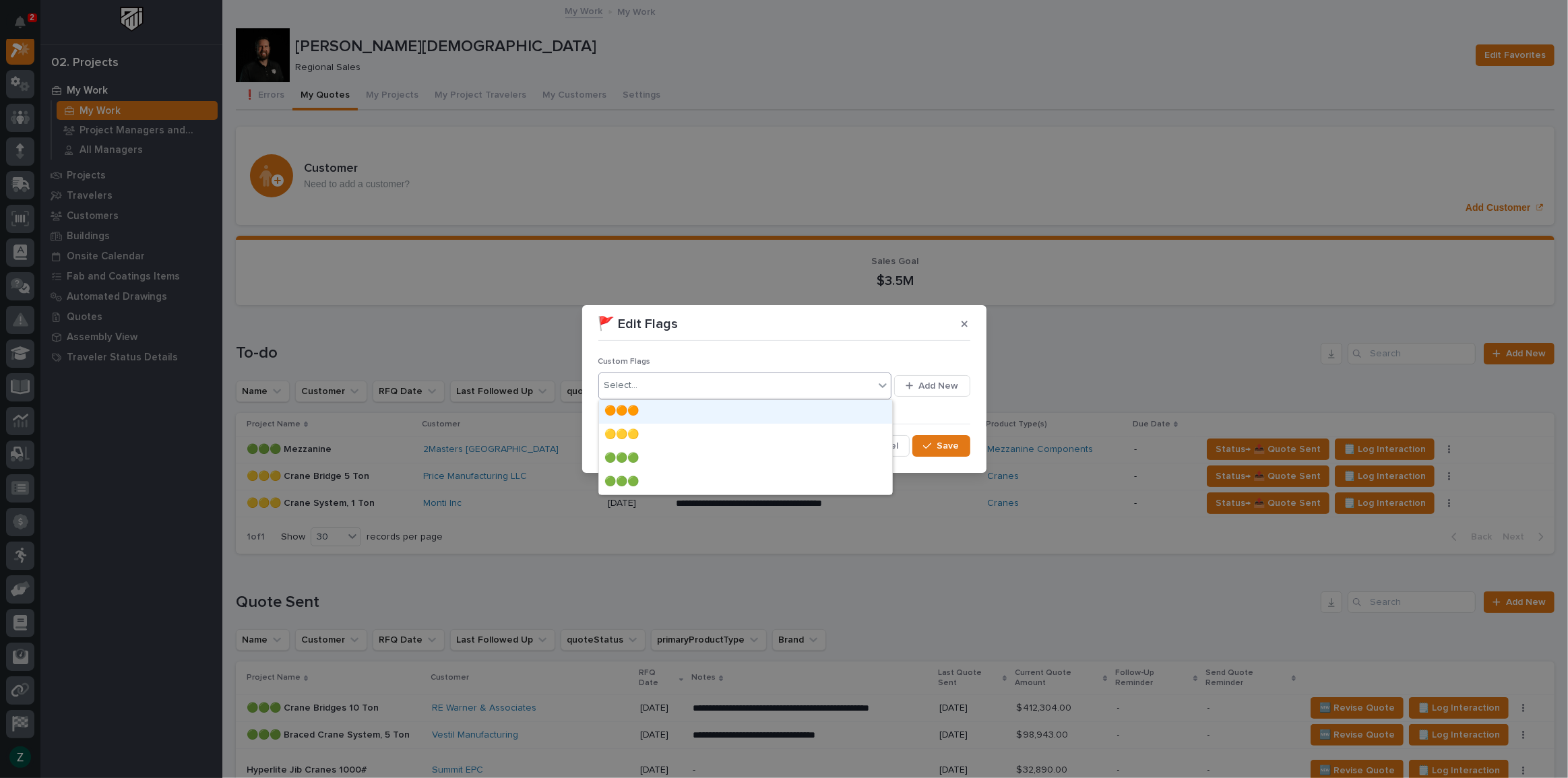
click at [881, 380] on icon at bounding box center [882, 385] width 14 height 14
click at [757, 457] on div "🟢🟢🟢" at bounding box center [746, 459] width 293 height 24
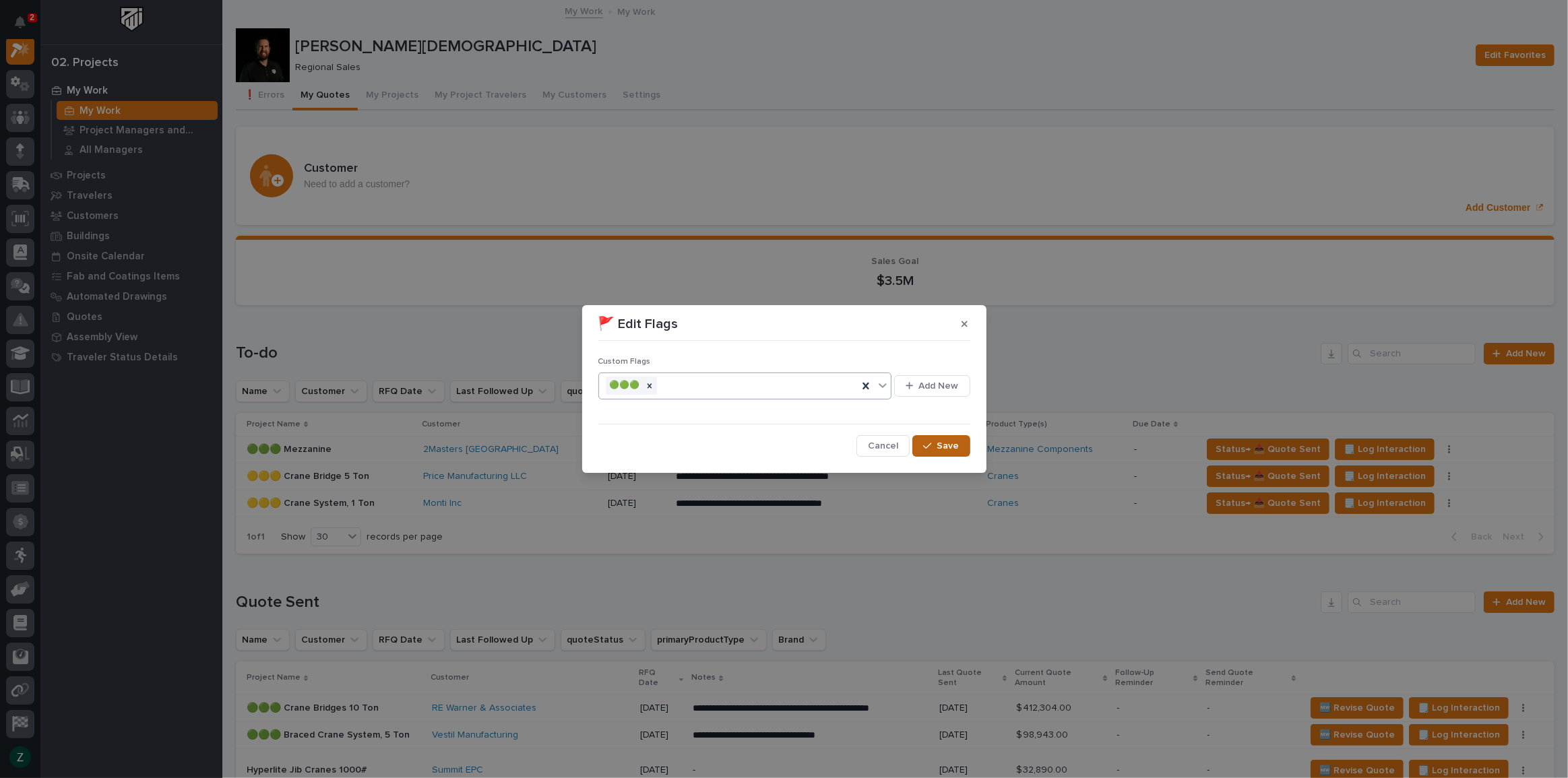
click at [939, 452] on span "Save" at bounding box center [948, 446] width 22 height 12
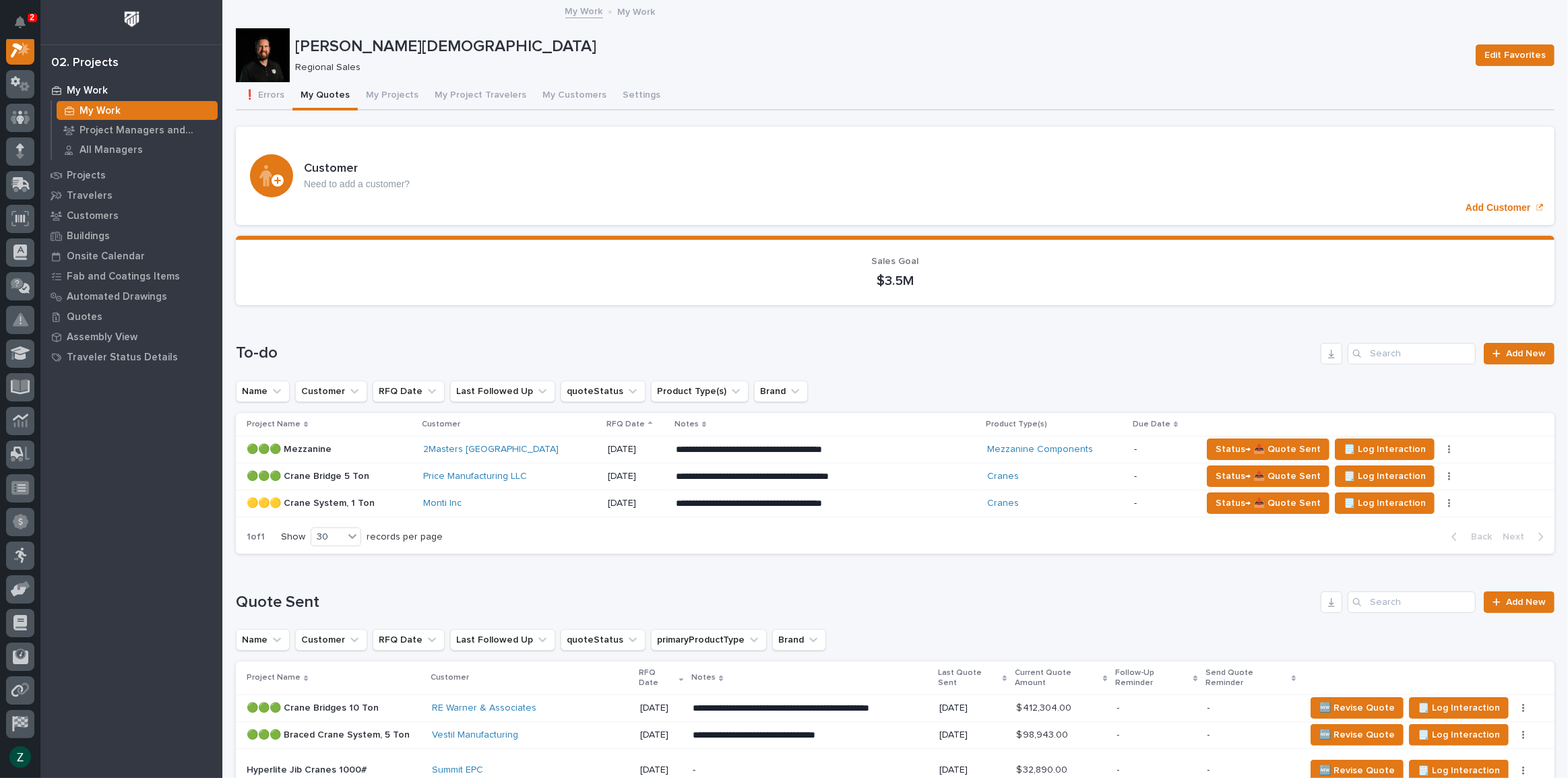
scroll to position [34, 0]
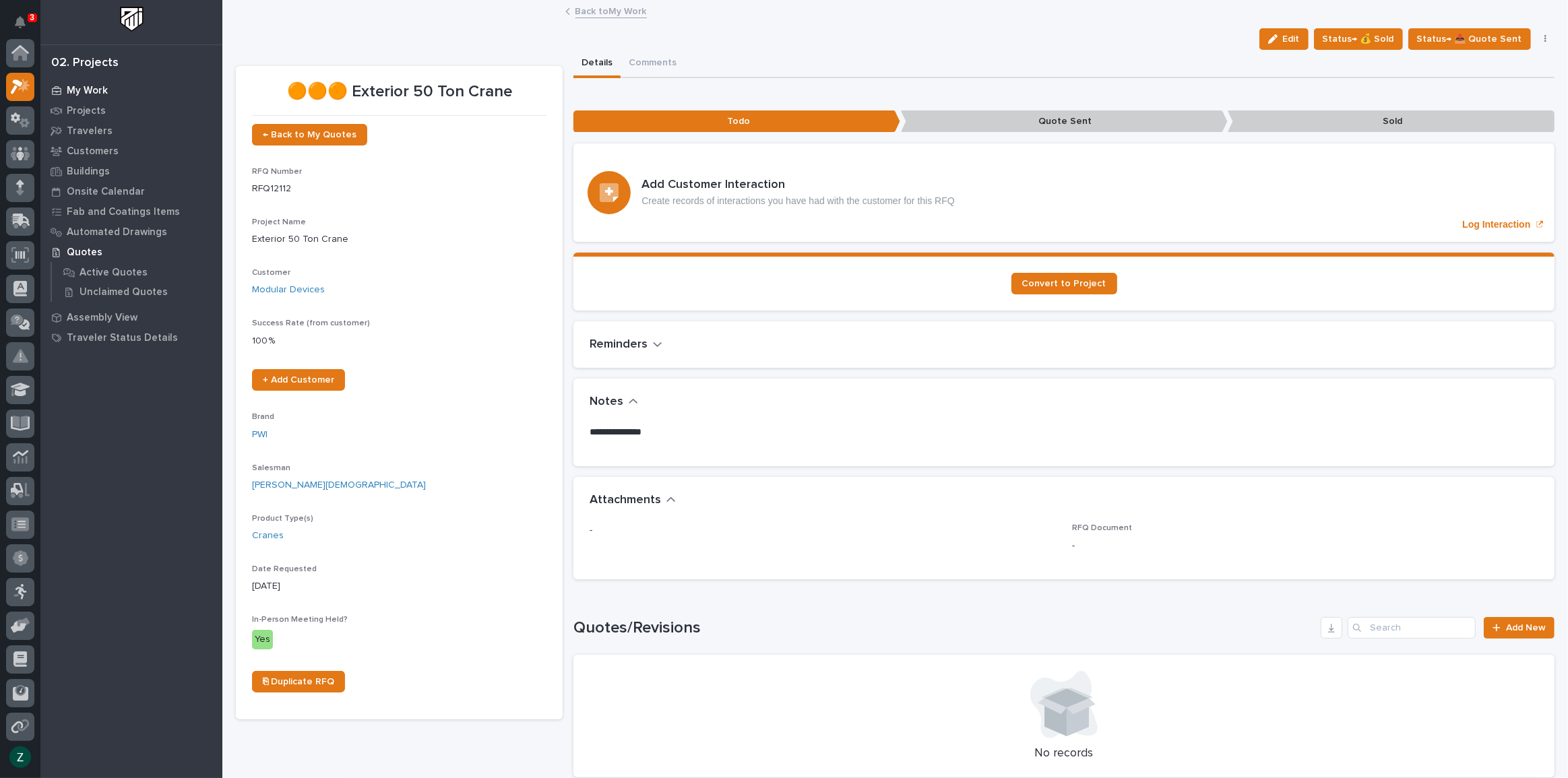
scroll to position [34, 0]
click at [19, 78] on div at bounding box center [19, 86] width 28 height 28
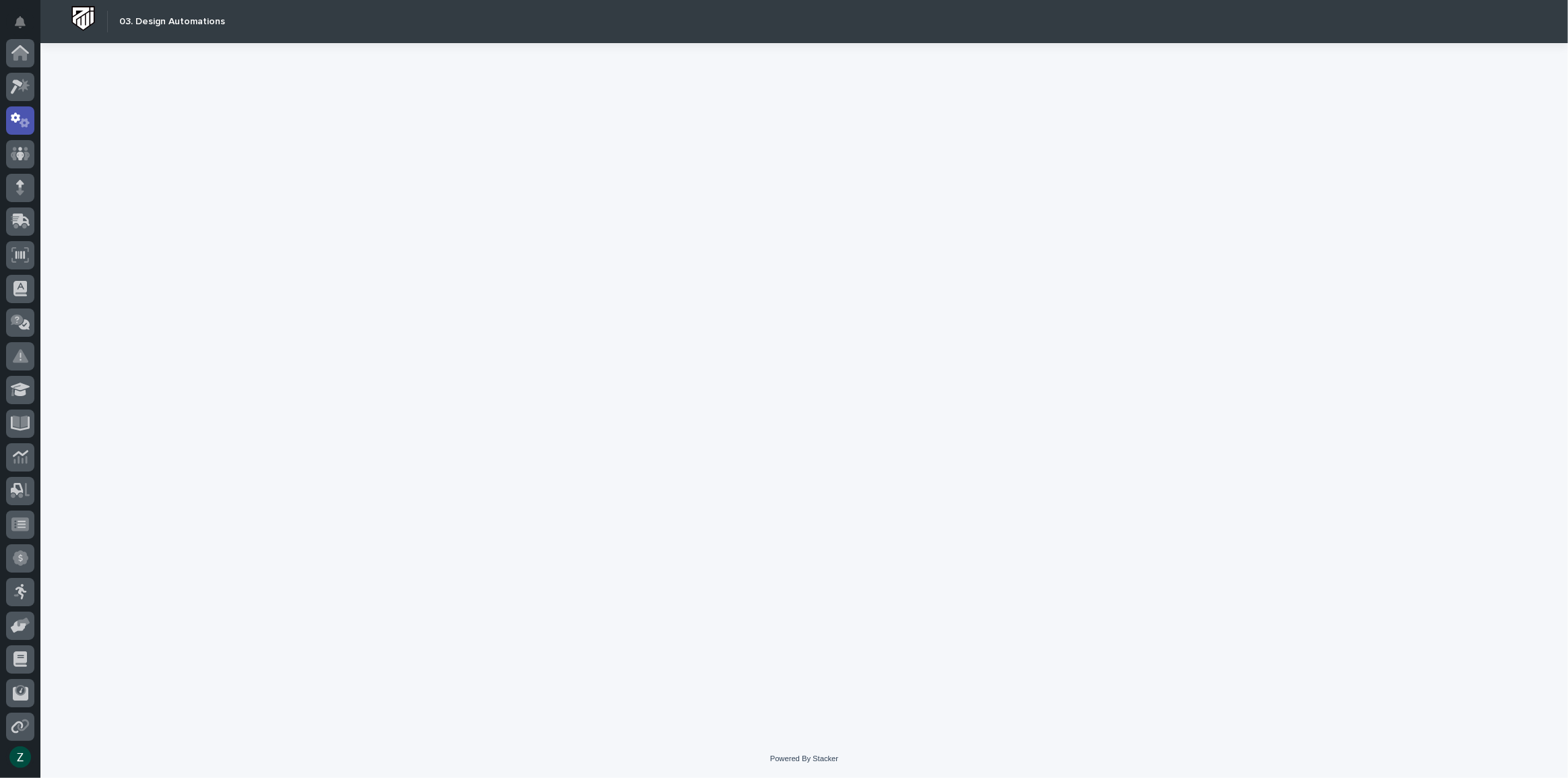
scroll to position [68, 0]
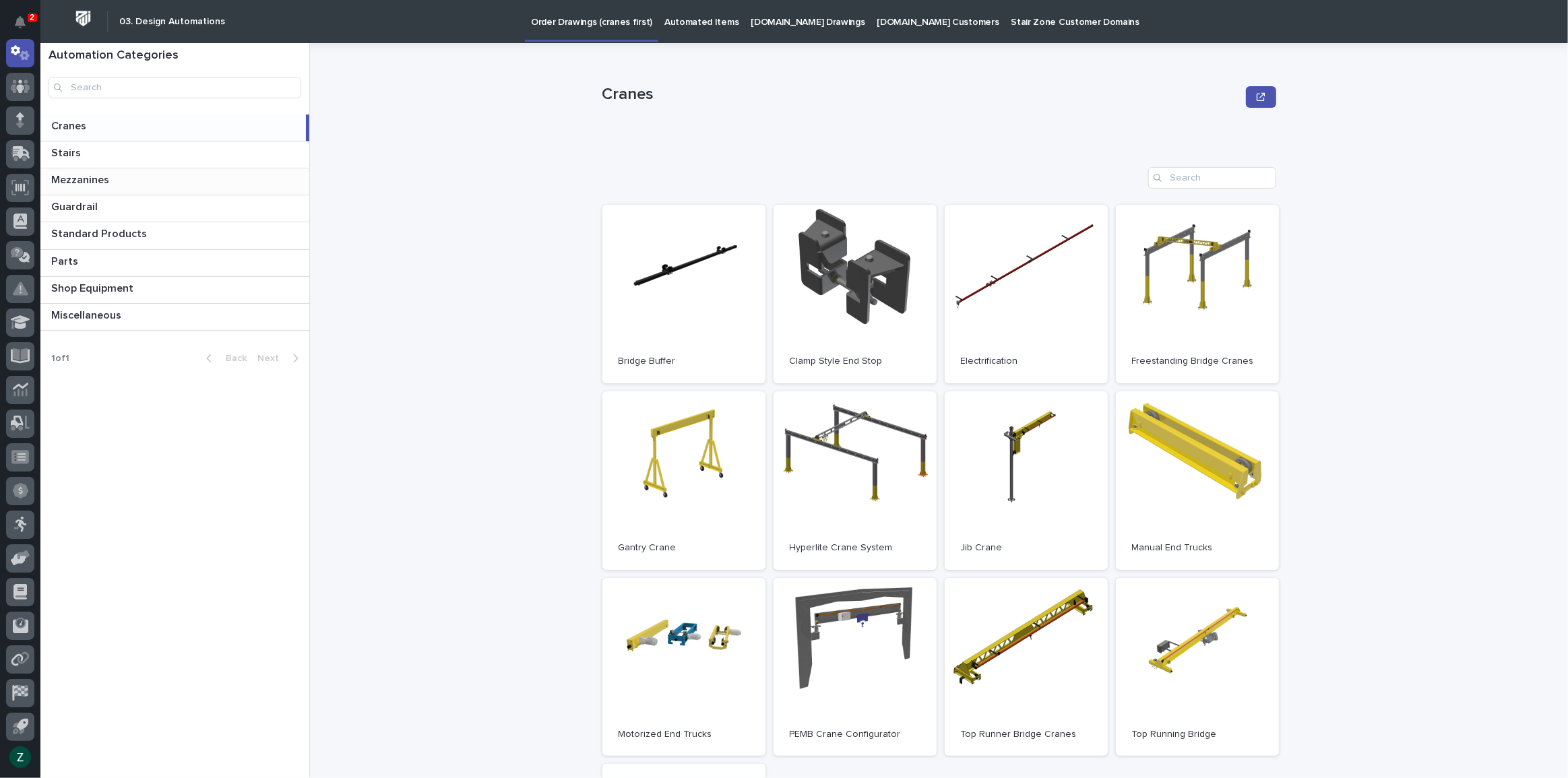
click at [144, 176] on p at bounding box center [177, 180] width 252 height 13
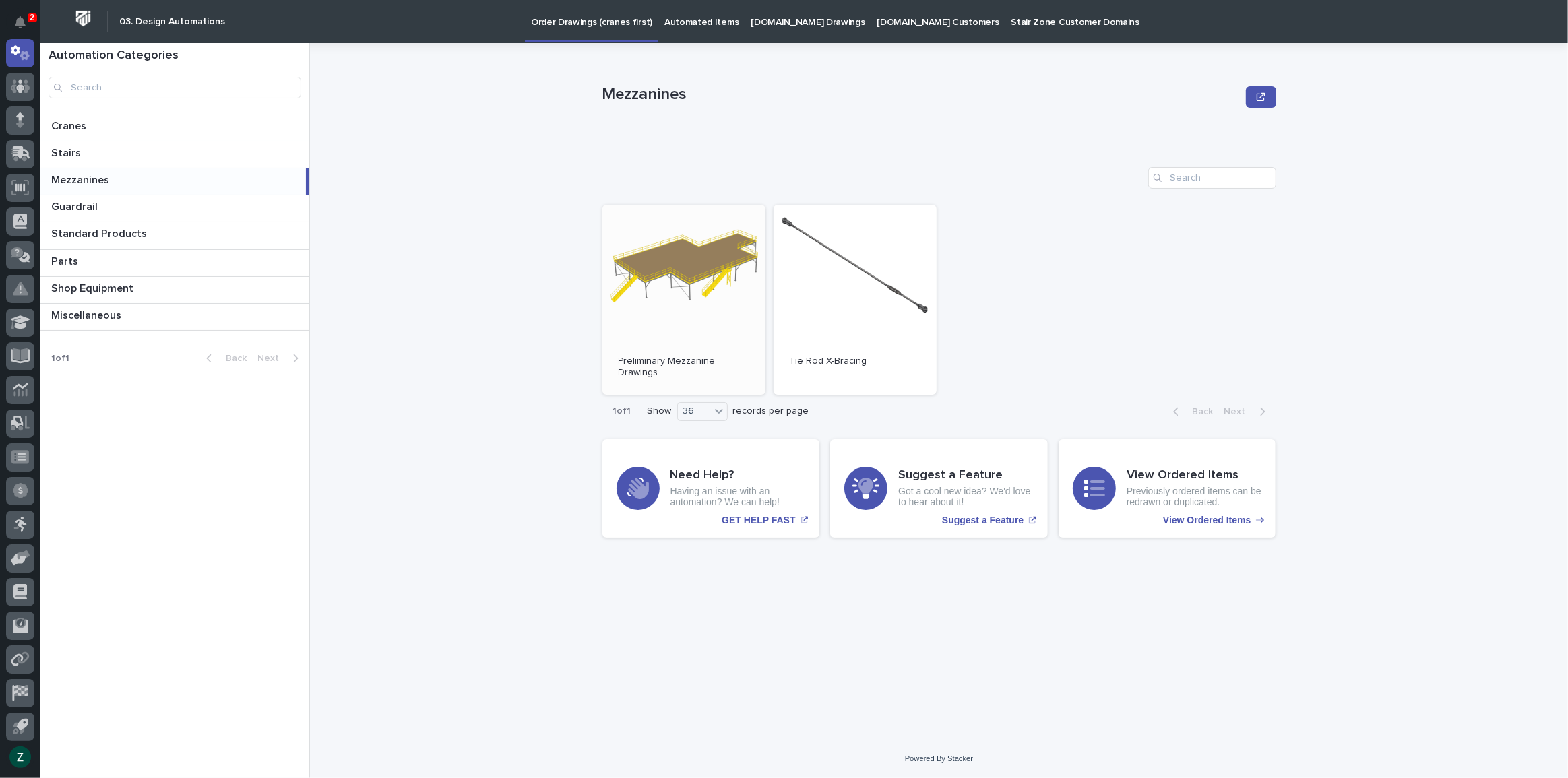
click at [702, 257] on link "Open" at bounding box center [684, 300] width 163 height 190
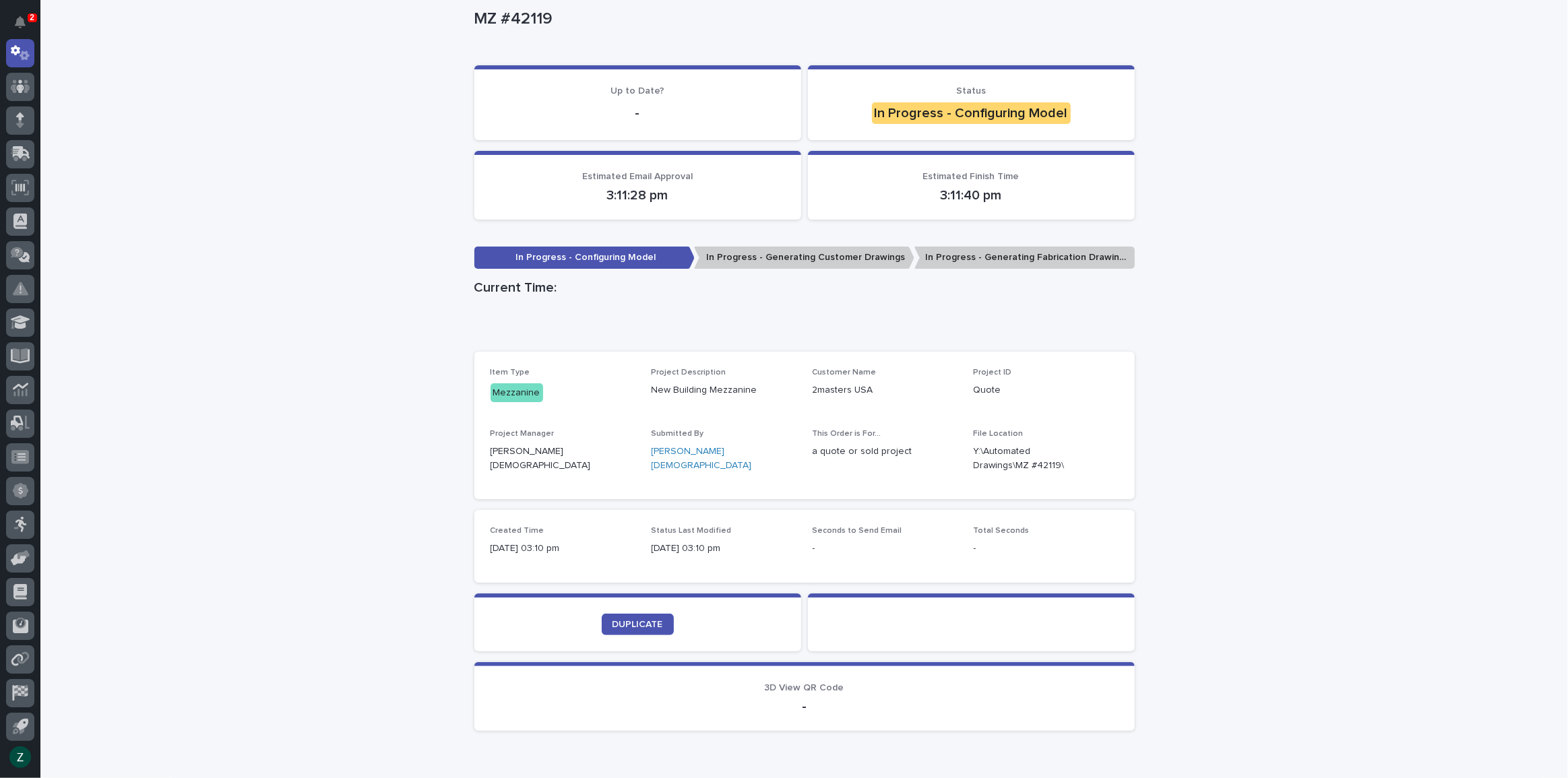
scroll to position [175, 0]
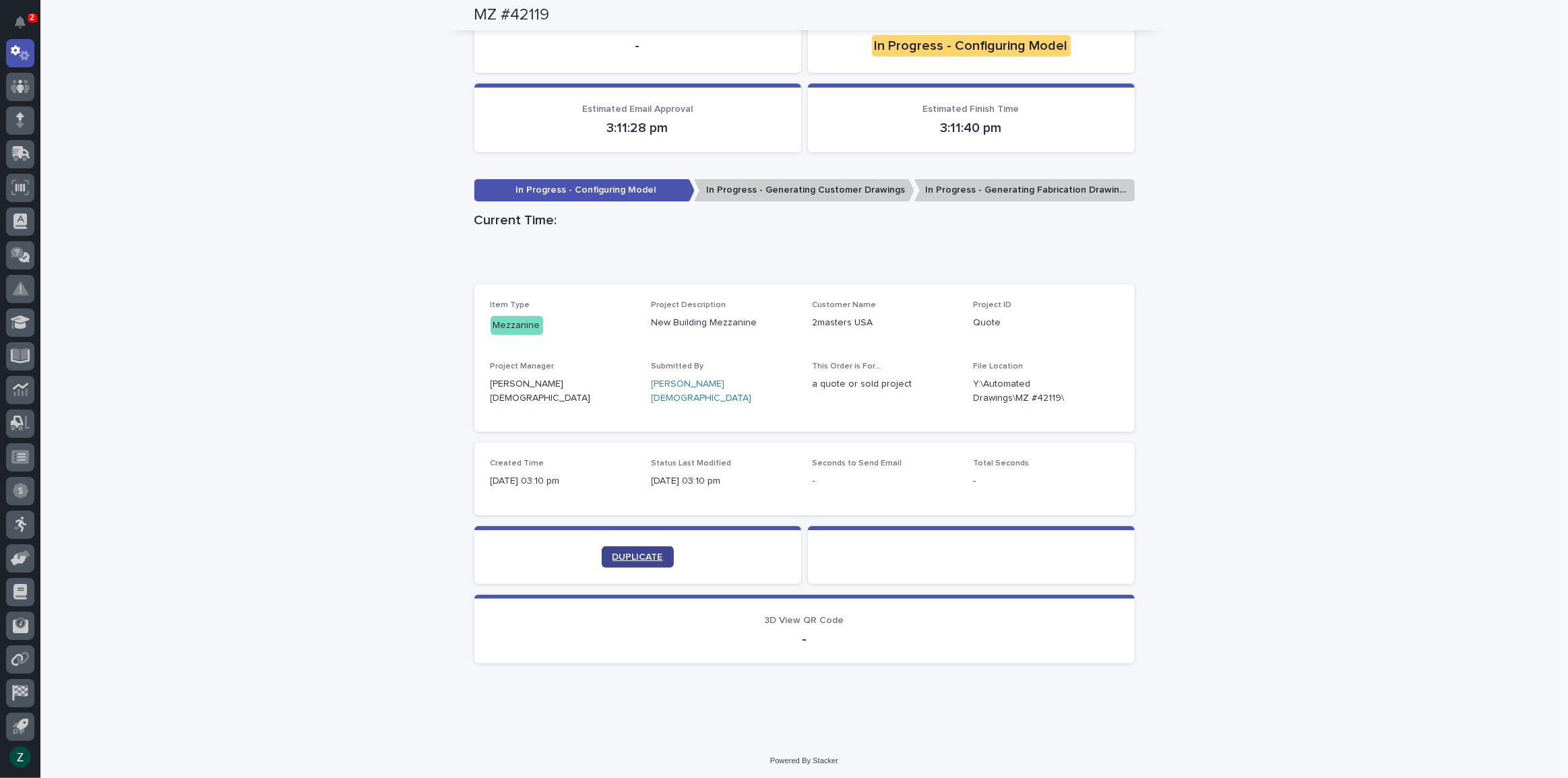
click at [603, 559] on link "DUPLICATE" at bounding box center [638, 557] width 72 height 22
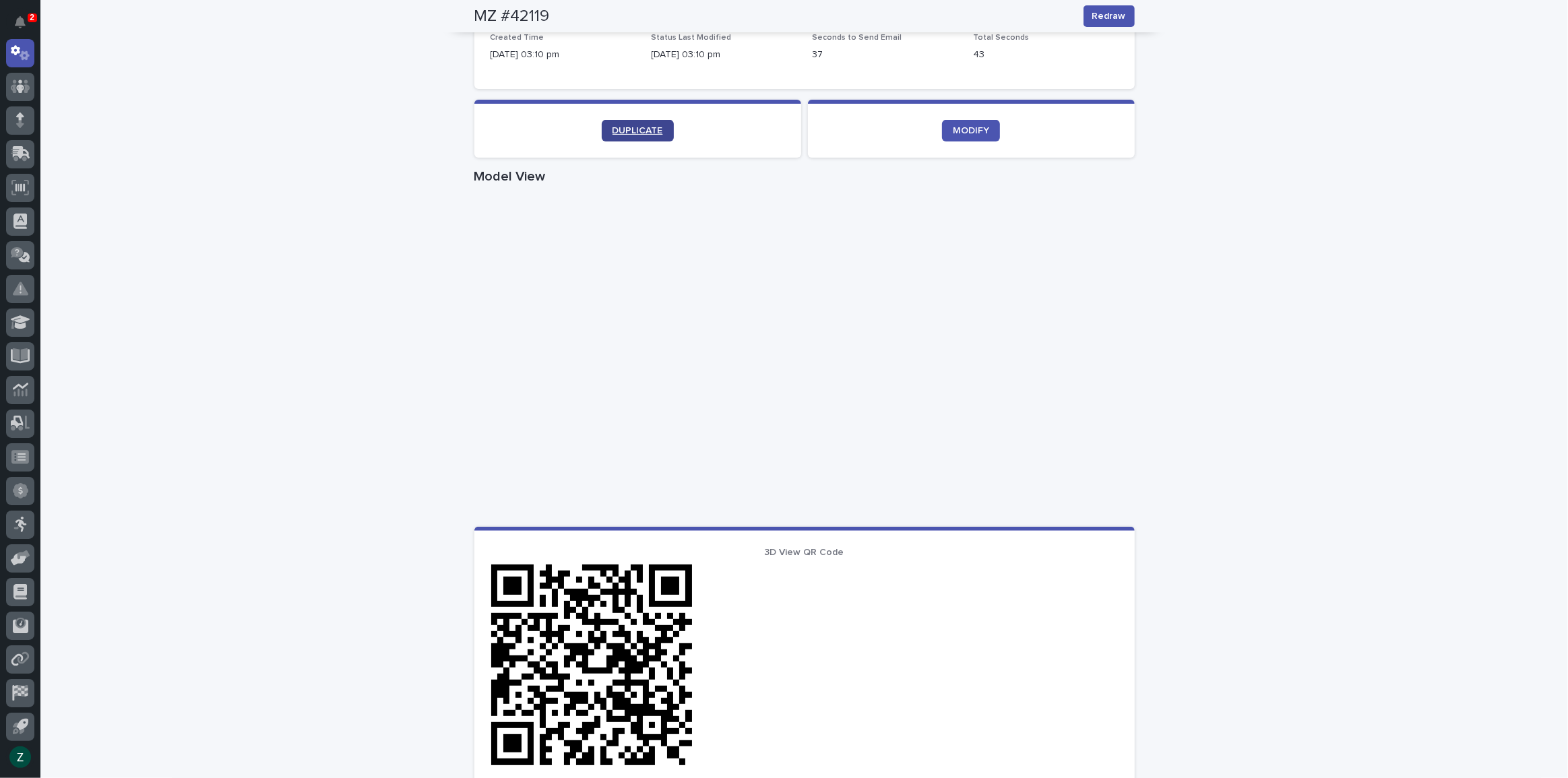
scroll to position [459, 0]
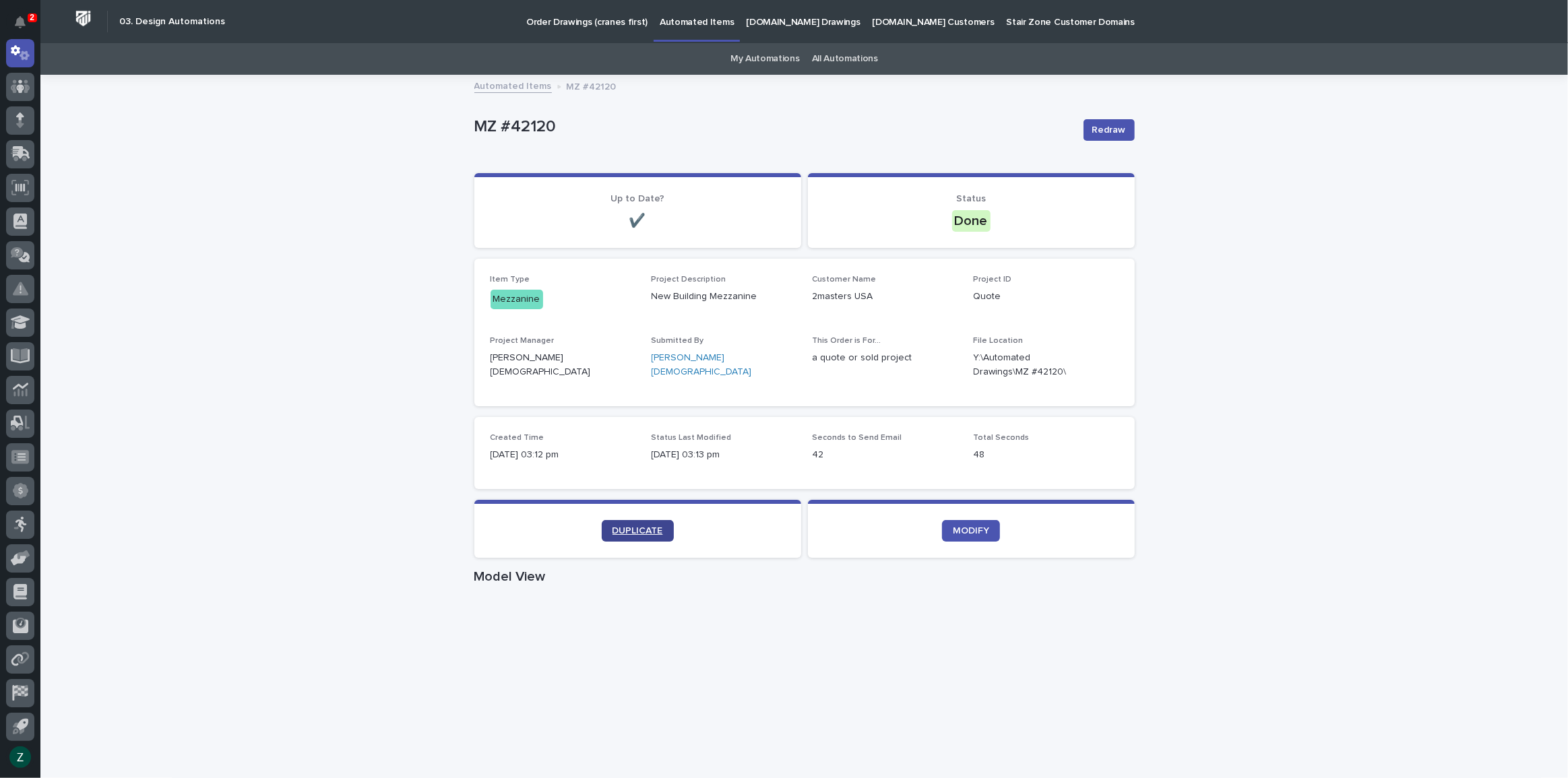
click at [654, 531] on span "DUPLICATE" at bounding box center [638, 531] width 50 height 9
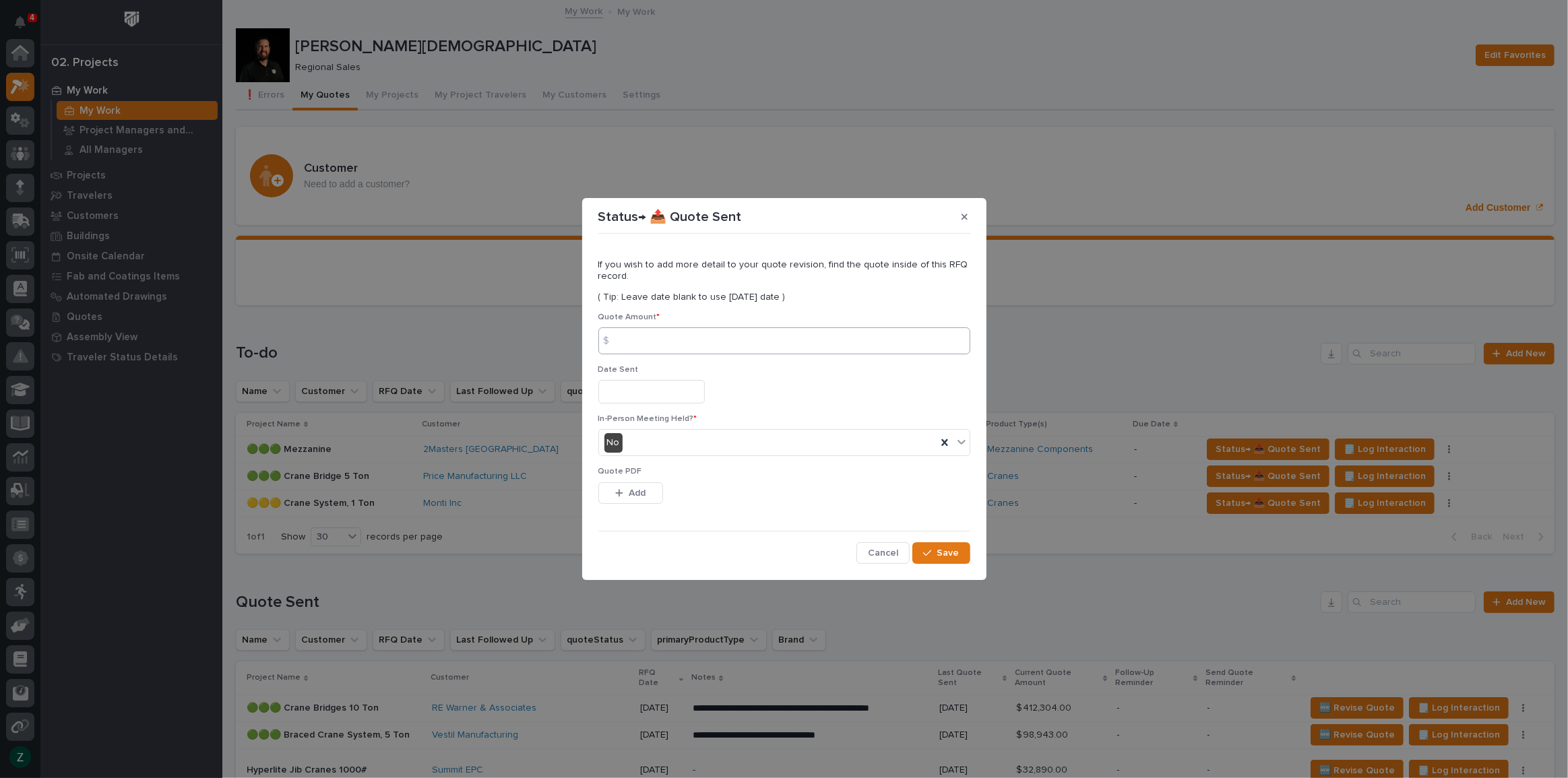
click at [829, 393] on div at bounding box center [784, 392] width 372 height 24
click at [840, 335] on input at bounding box center [784, 340] width 372 height 27
type input "82875"
click at [616, 398] on input "text" at bounding box center [651, 392] width 106 height 24
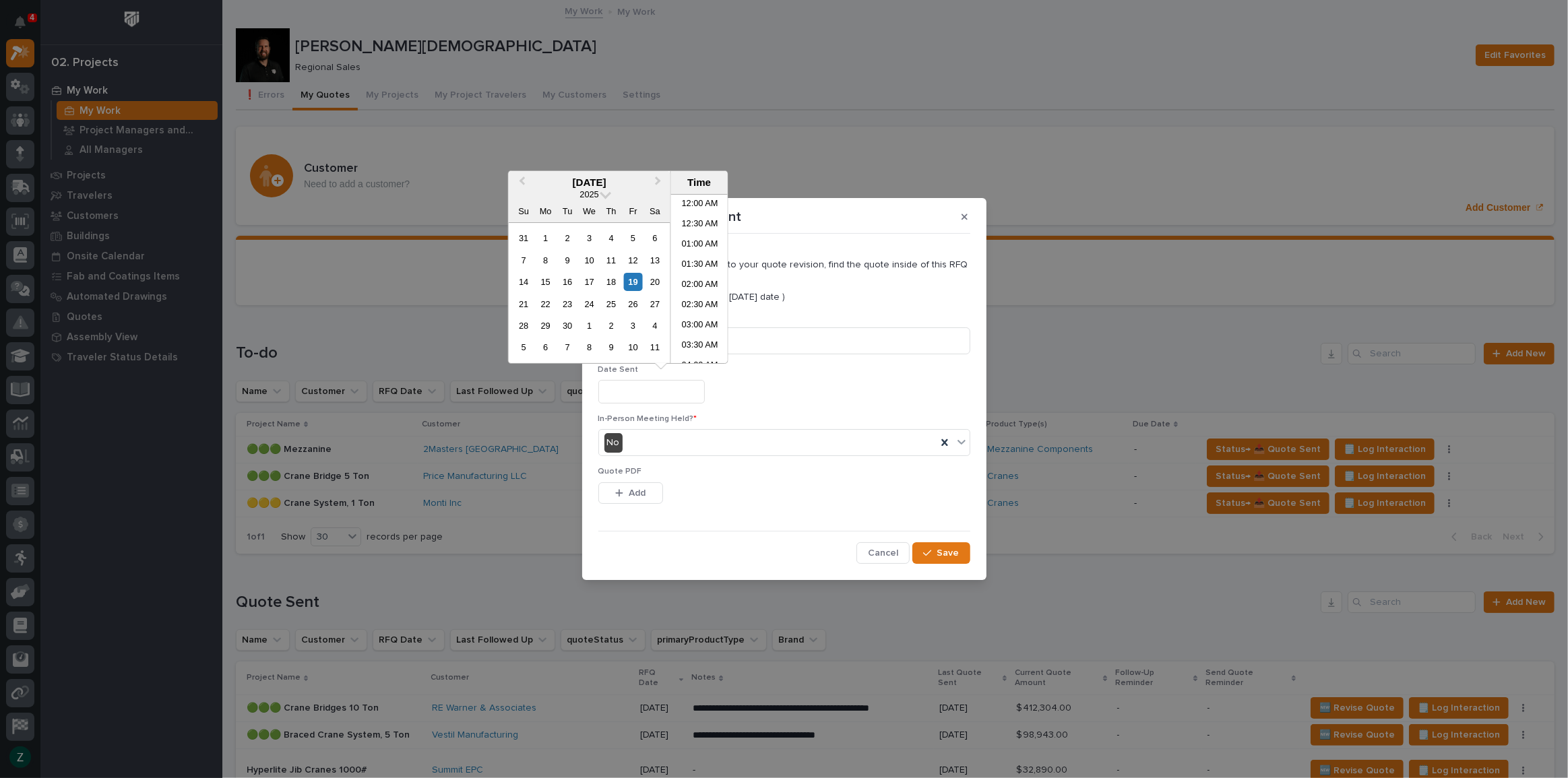
scroll to position [532, 0]
click at [631, 283] on div "19" at bounding box center [633, 282] width 18 height 18
type input "**********"
click at [689, 444] on div "No" at bounding box center [767, 443] width 337 height 22
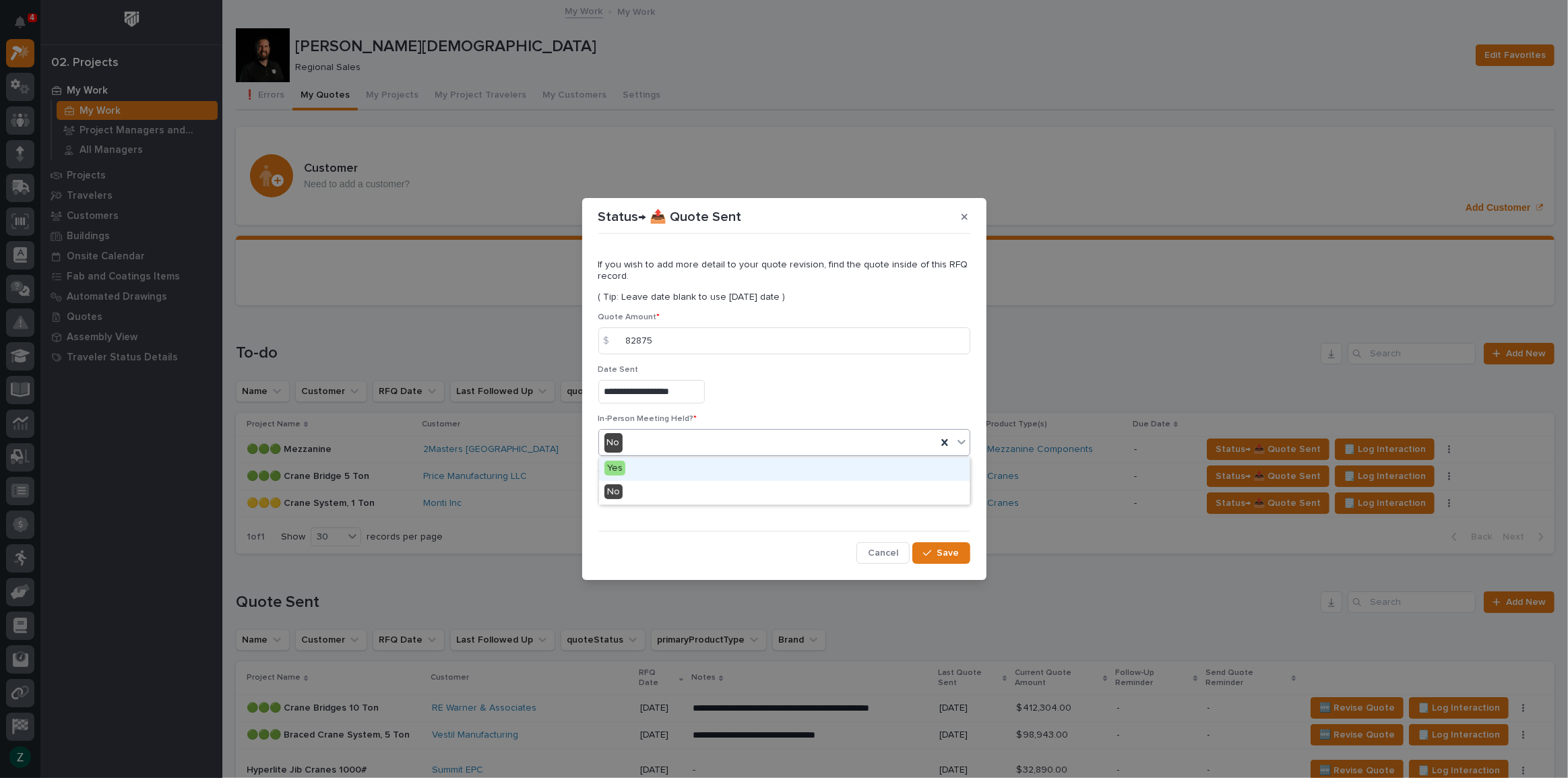
click at [650, 469] on div "Yes" at bounding box center [784, 469] width 370 height 24
click at [643, 490] on span "Add" at bounding box center [636, 493] width 17 height 12
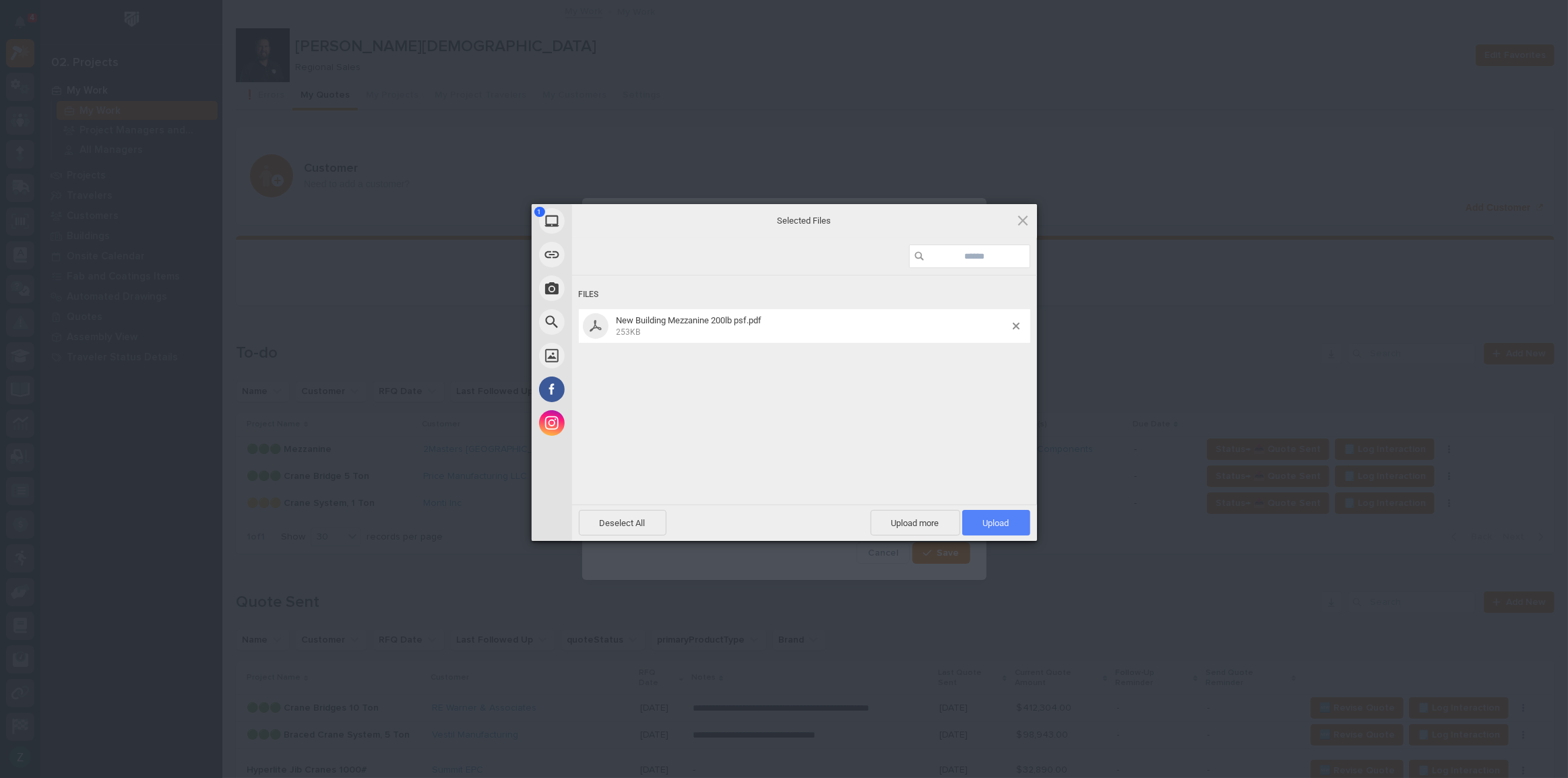
click at [1007, 518] on span "Upload 1" at bounding box center [996, 523] width 27 height 10
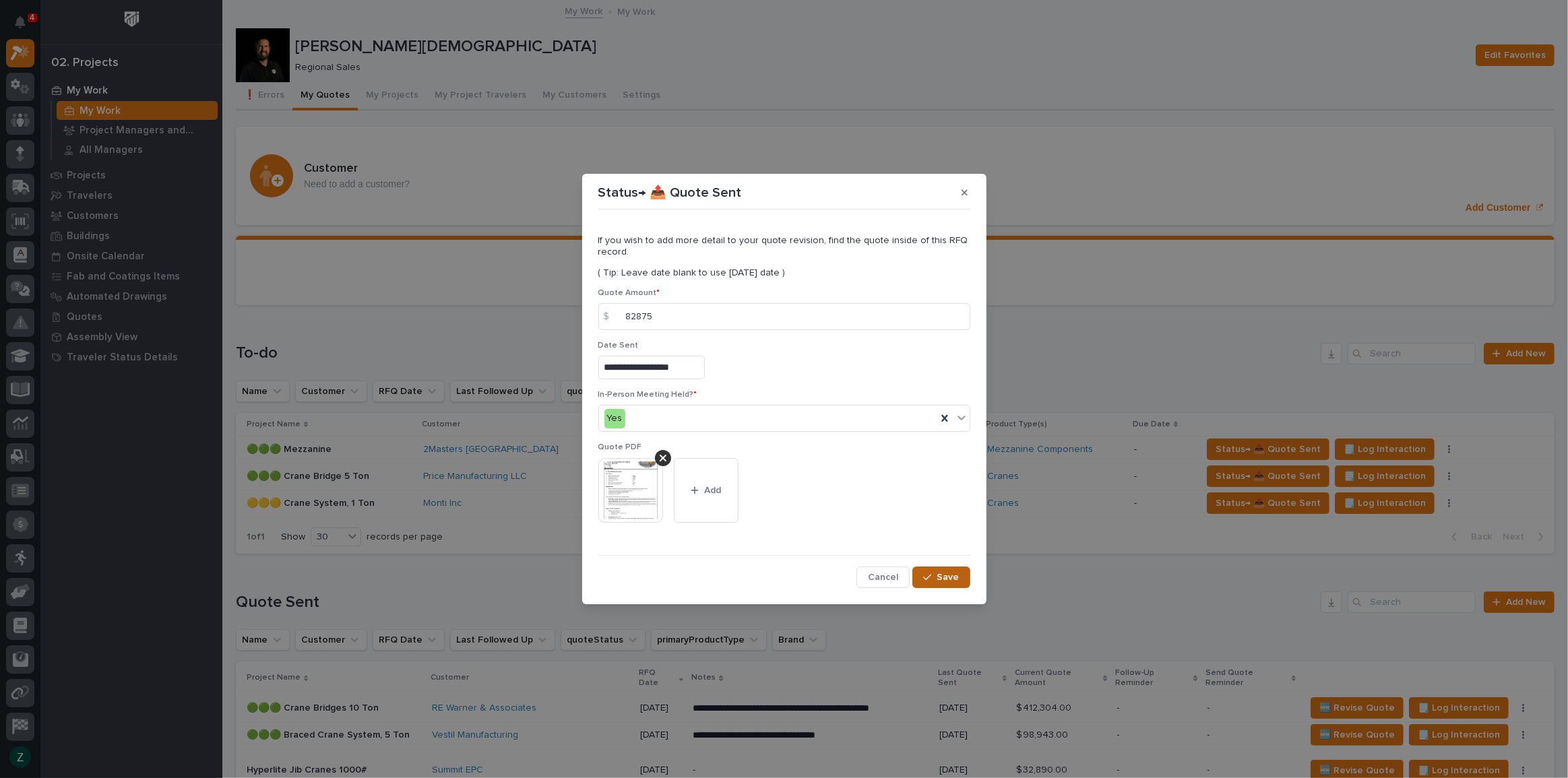
click at [948, 573] on span "Save" at bounding box center [948, 577] width 22 height 12
